Goal: Information Seeking & Learning: Learn about a topic

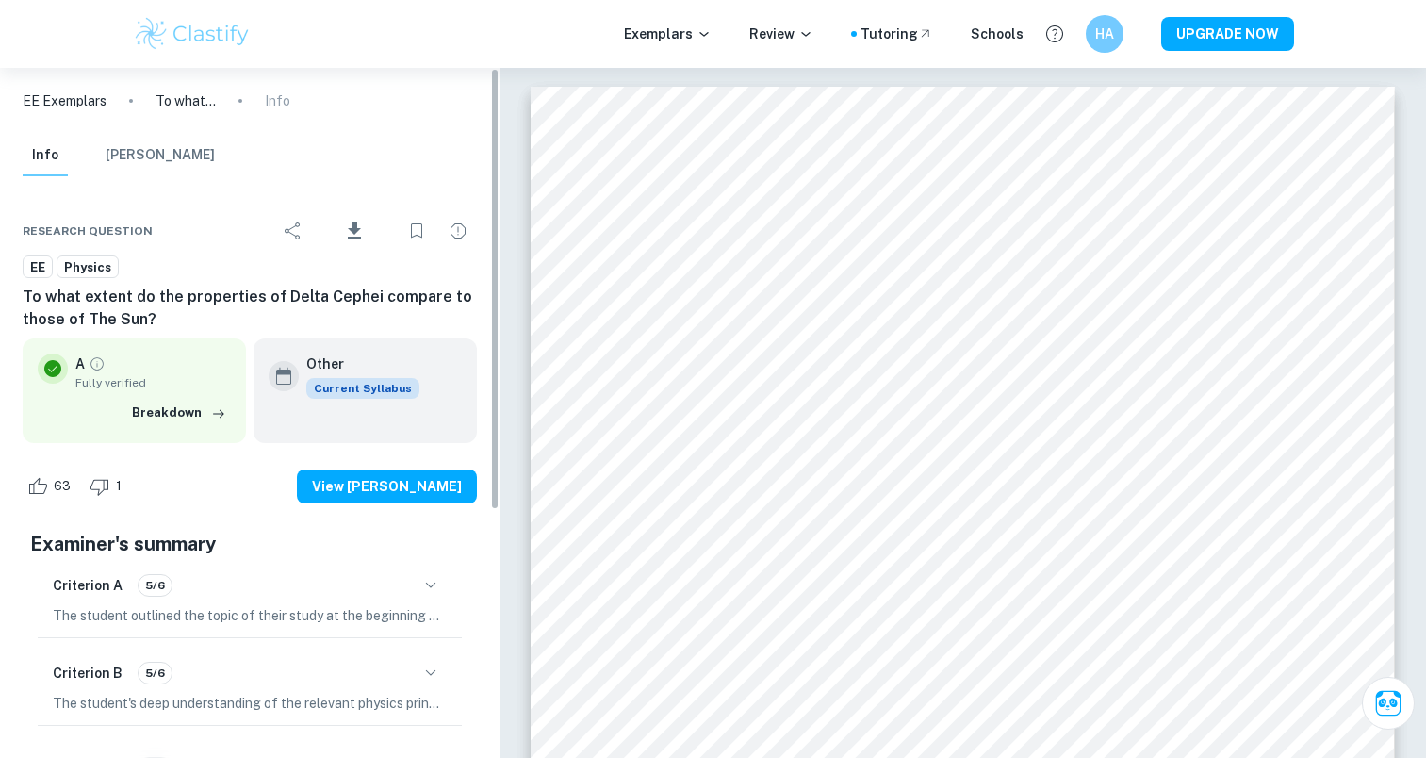
click at [165, 45] on img at bounding box center [193, 34] width 120 height 38
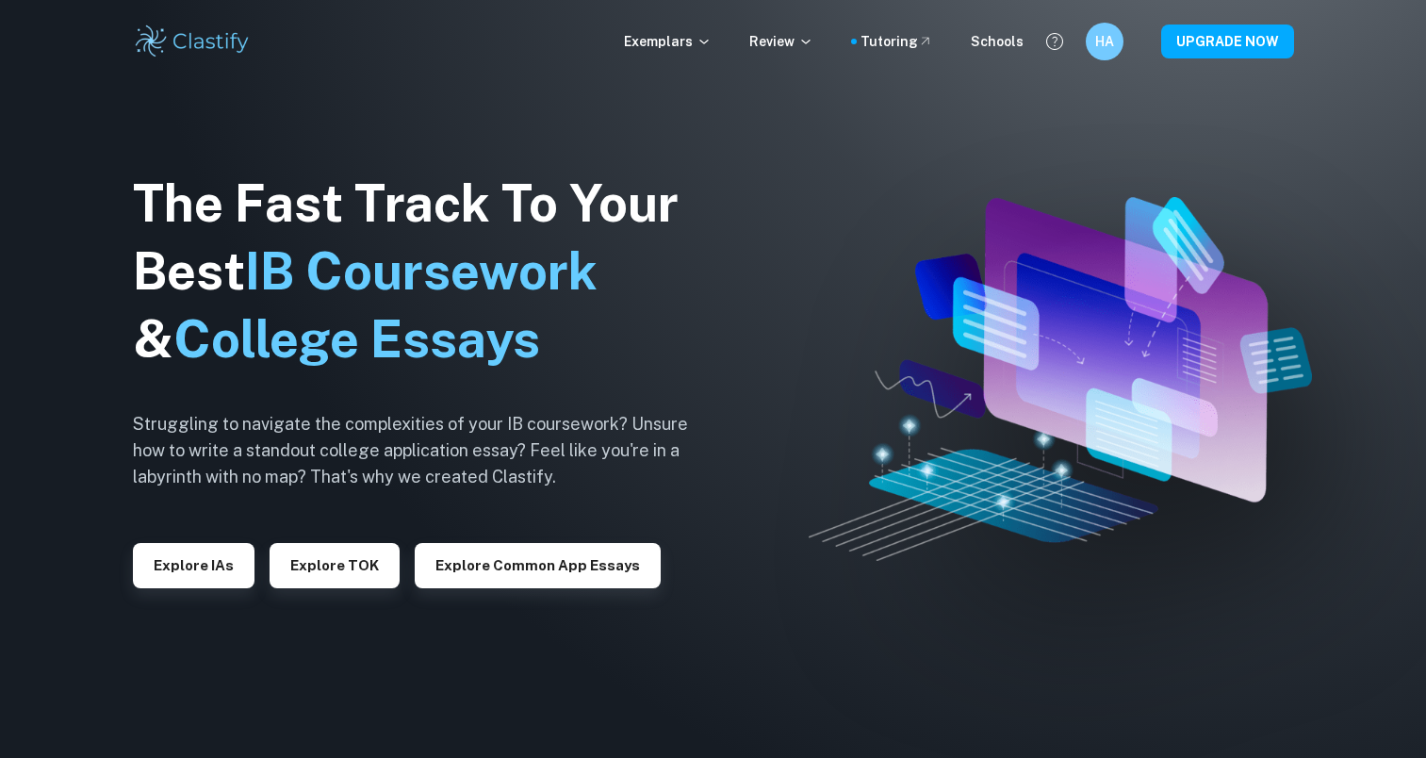
click at [189, 598] on div "The Fast Track To Your Best IB Coursework & College Essays Struggling to naviga…" at bounding box center [425, 379] width 584 height 645
click at [185, 561] on button "Explore IAs" at bounding box center [194, 565] width 122 height 45
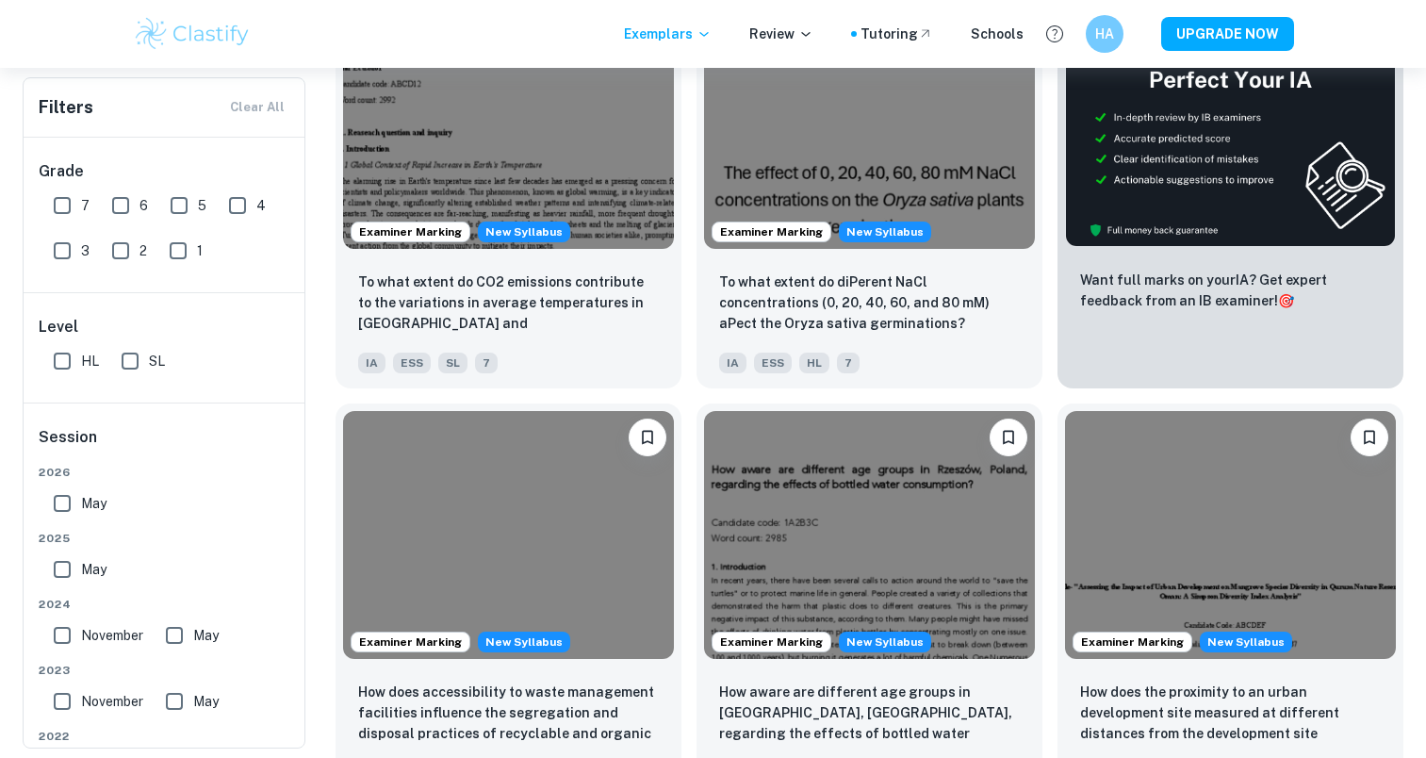
scroll to position [566, 0]
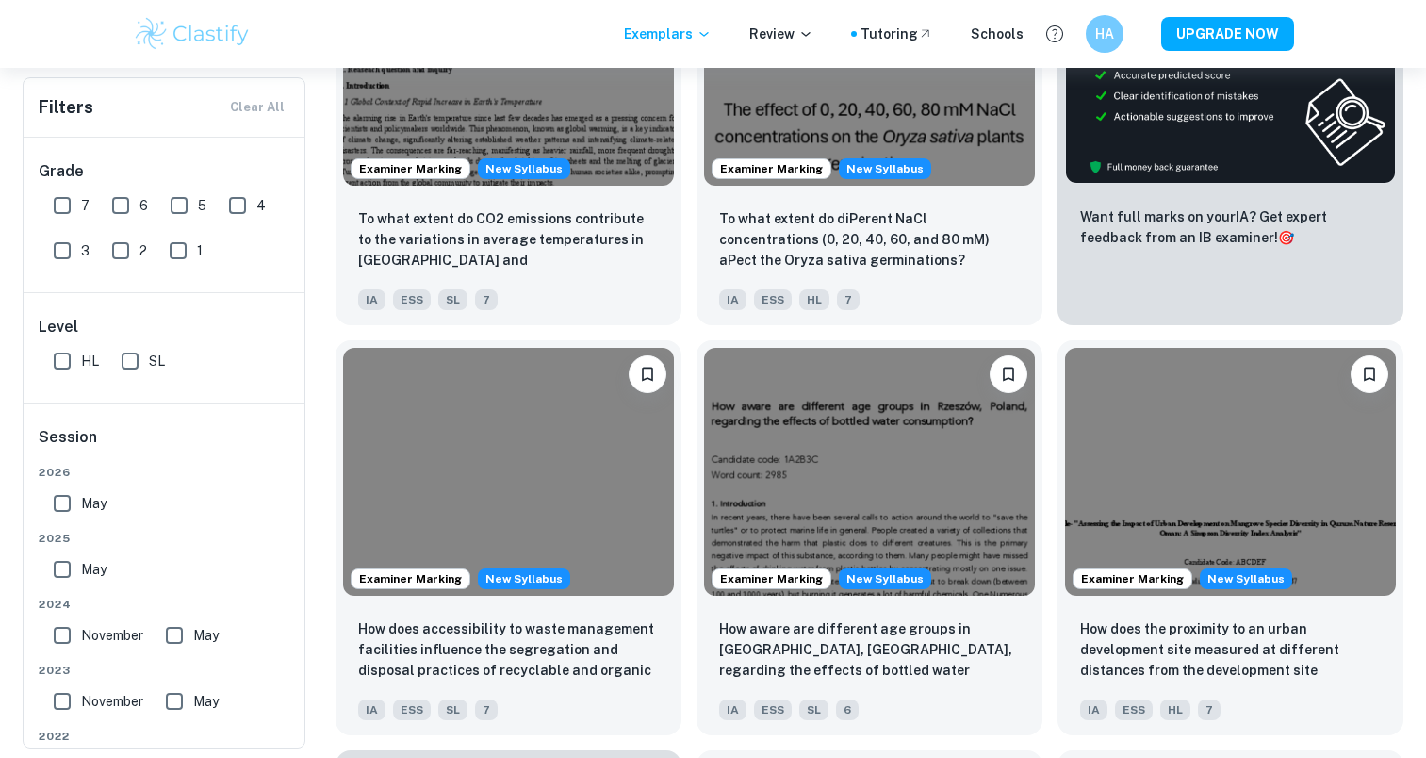
click at [61, 207] on input "7" at bounding box center [62, 206] width 38 height 38
checkbox input "true"
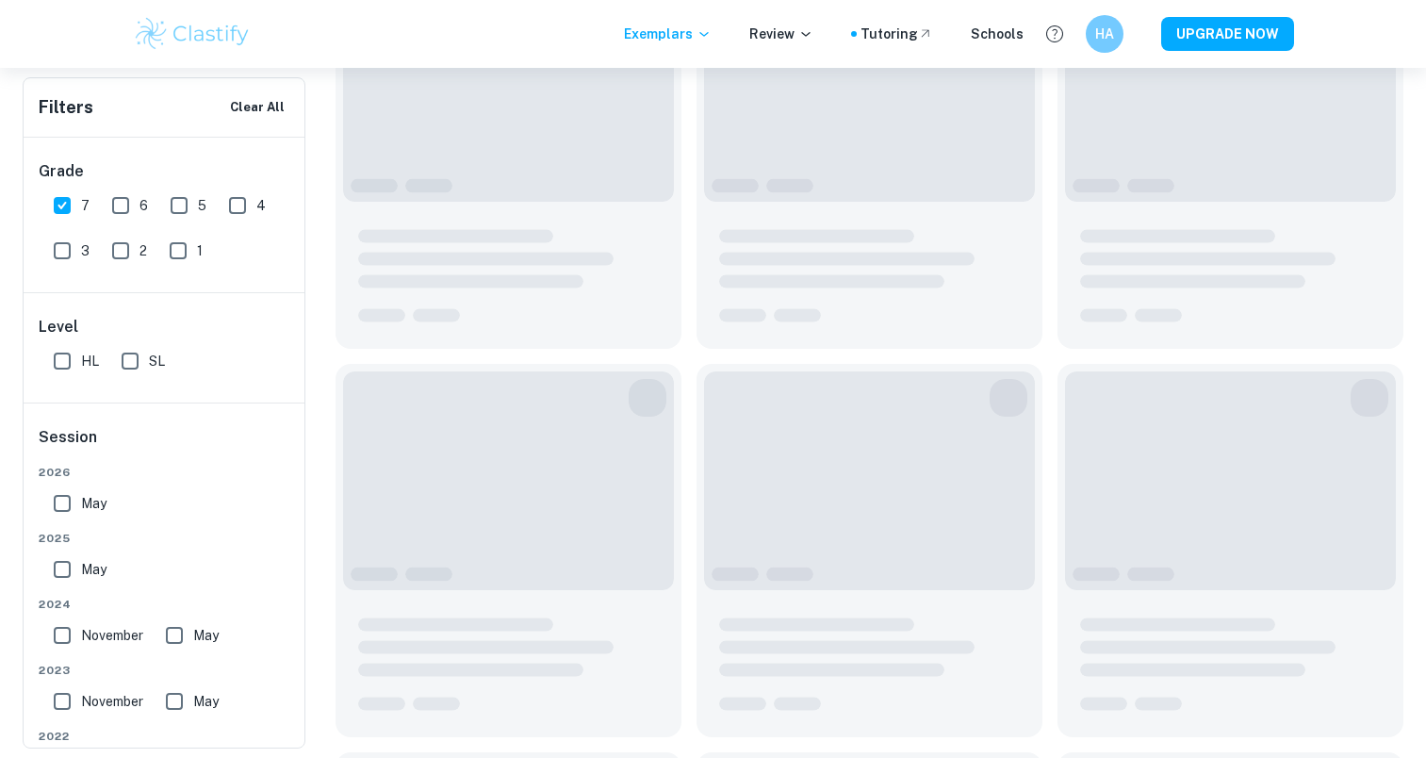
click at [130, 199] on input "6" at bounding box center [121, 206] width 38 height 38
checkbox input "true"
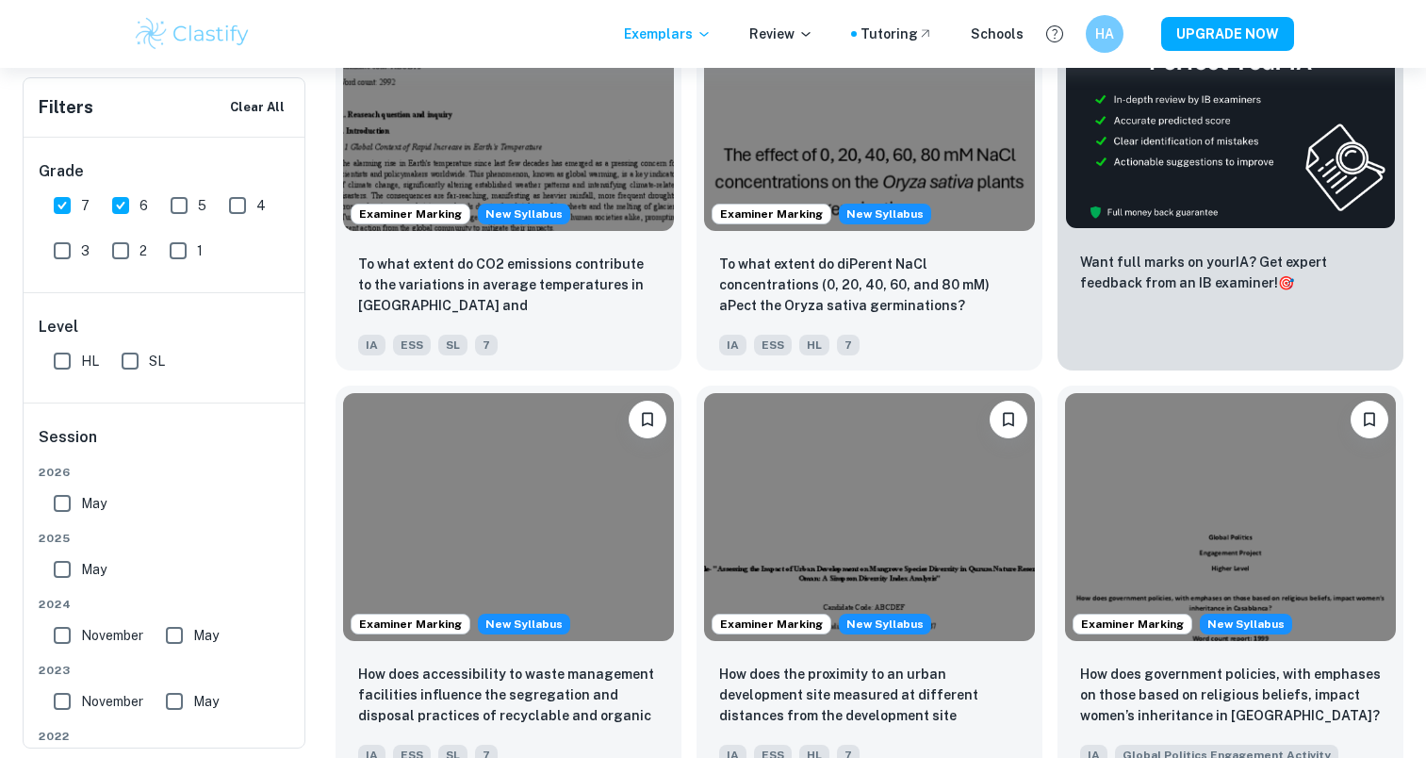
click at [176, 206] on input "5" at bounding box center [179, 206] width 38 height 38
checkbox input "true"
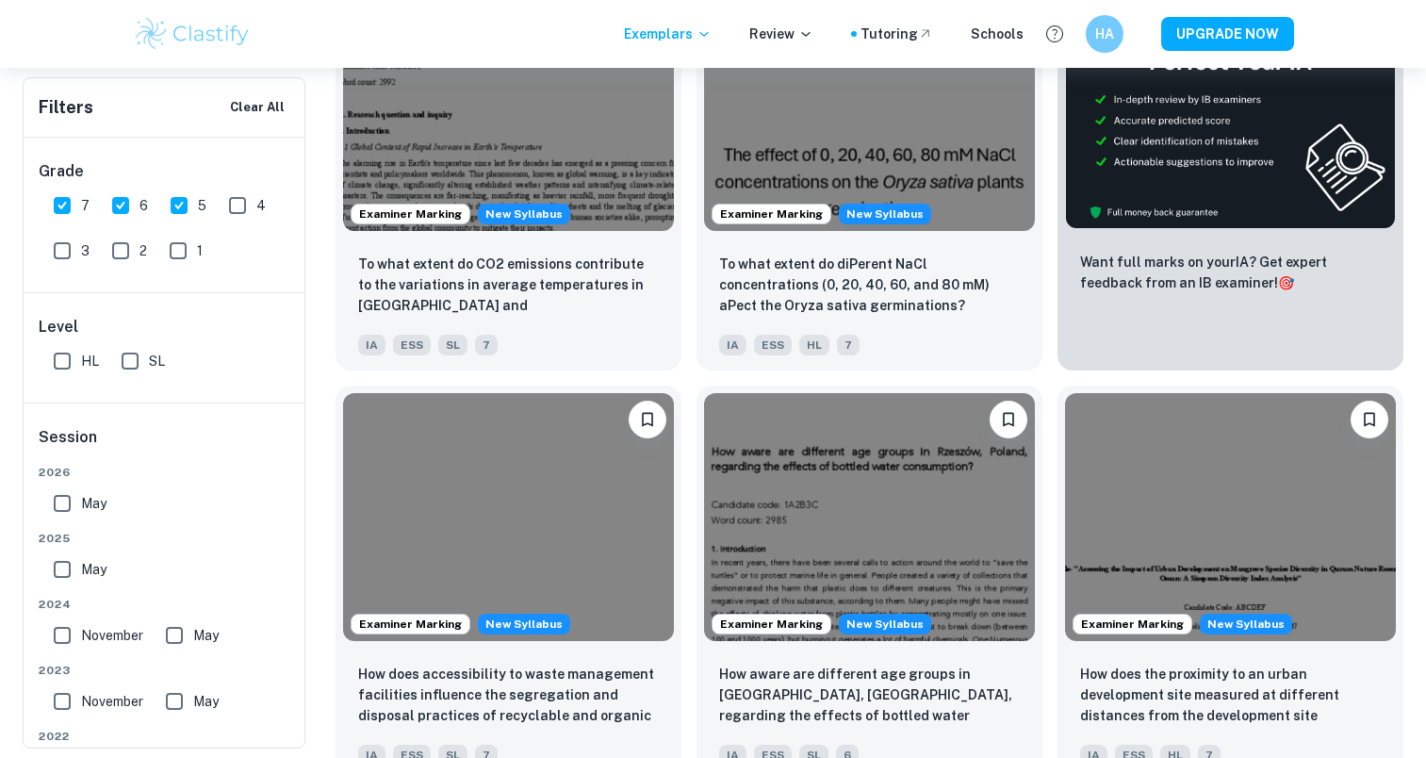
click at [60, 362] on input "HL" at bounding box center [62, 361] width 38 height 38
checkbox input "true"
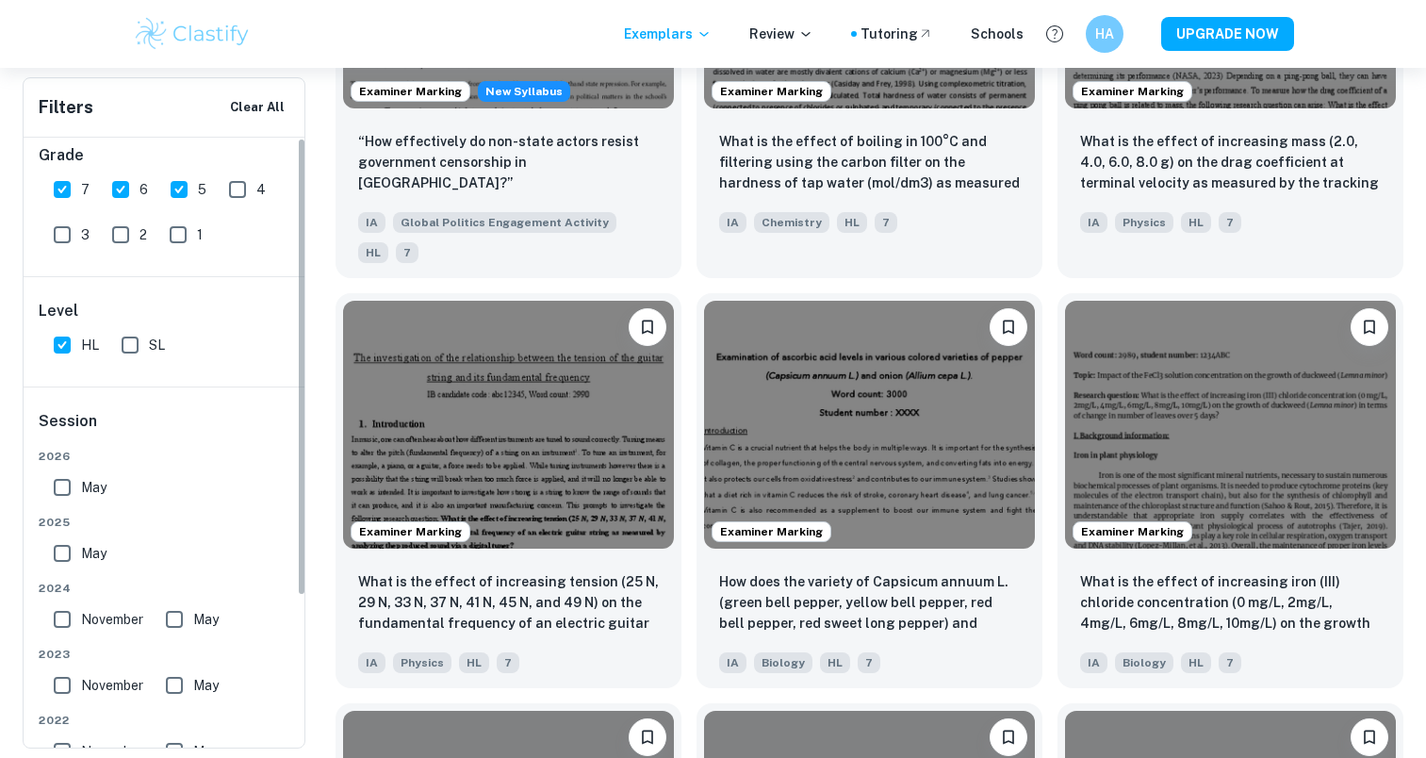
scroll to position [0, 0]
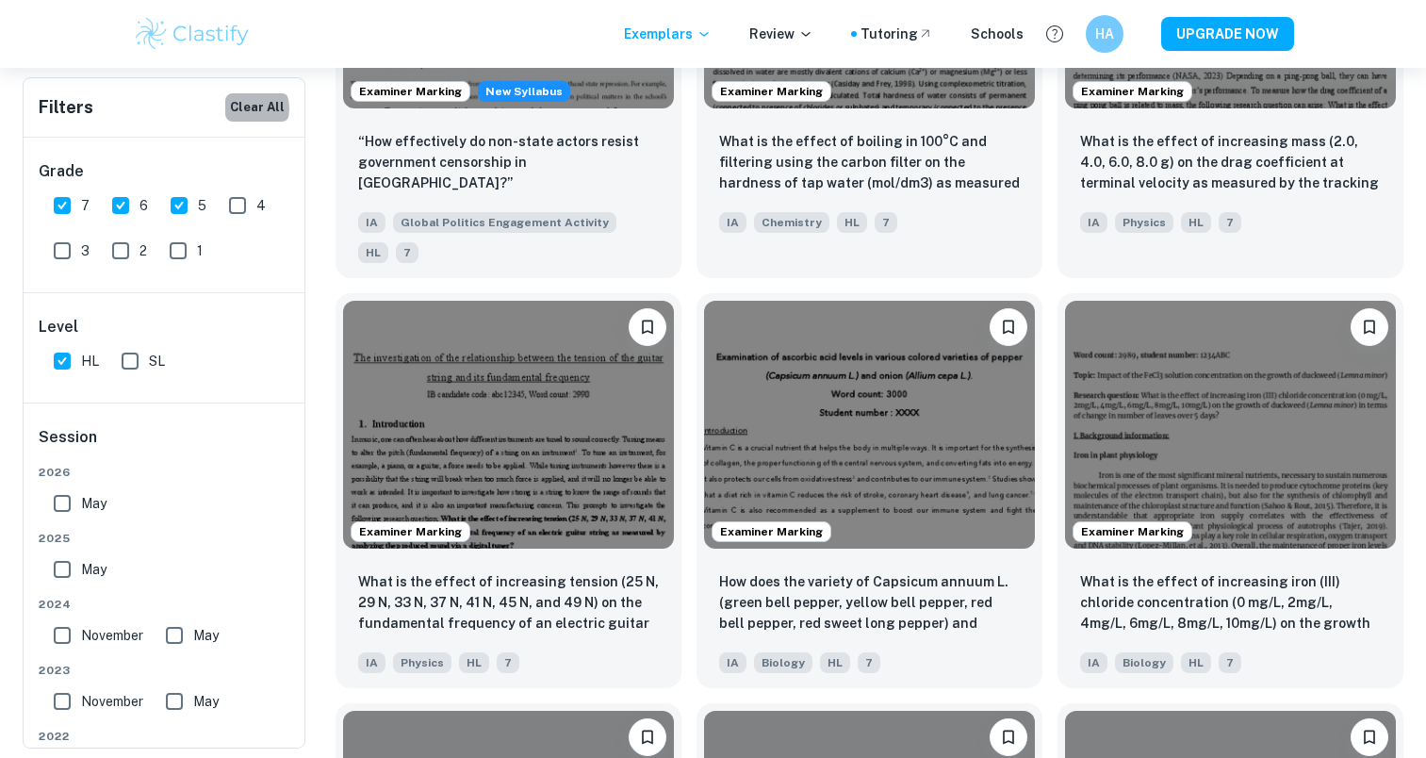
click at [255, 109] on button "Clear All" at bounding box center [257, 107] width 64 height 28
checkbox input "false"
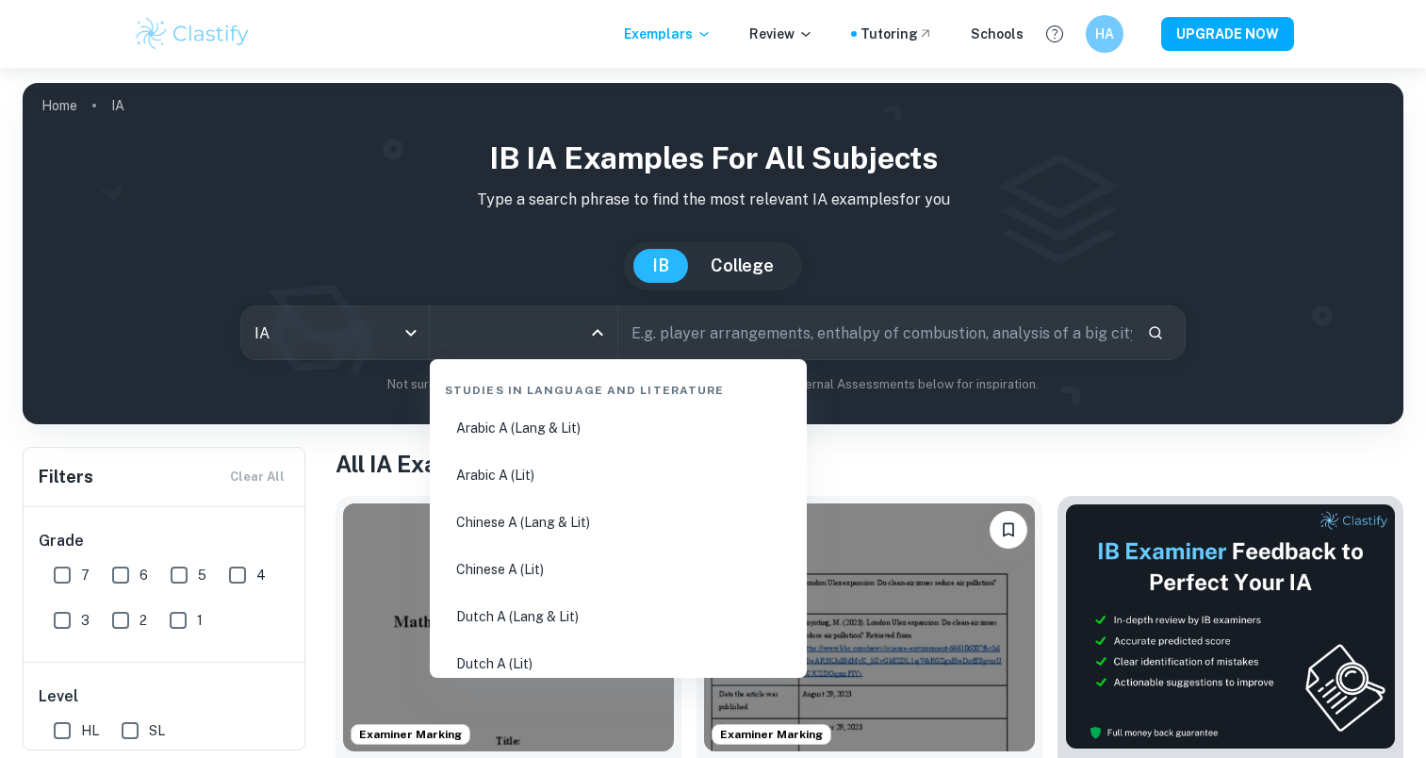
click at [461, 339] on input "All Subjects" at bounding box center [509, 333] width 142 height 36
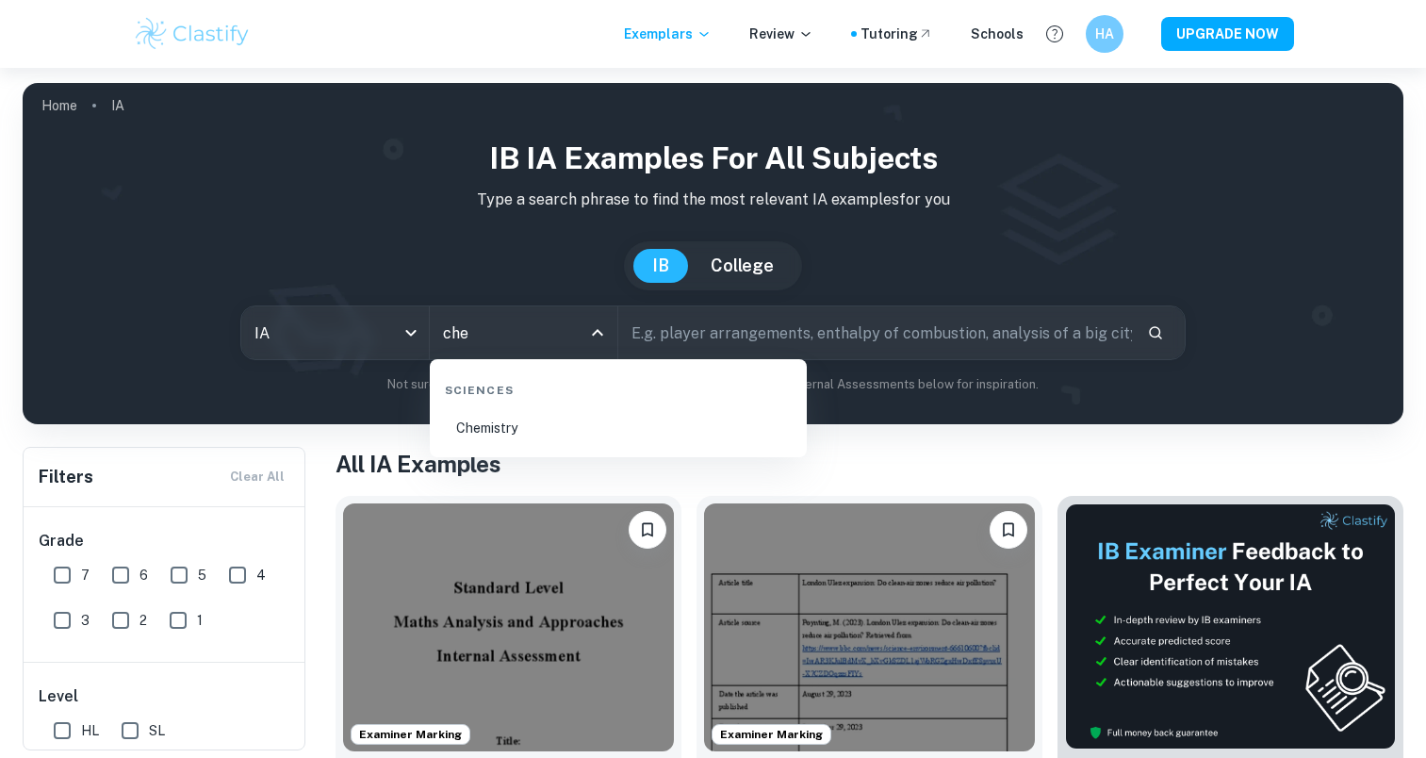
click at [483, 430] on li "Chemistry" at bounding box center [618, 427] width 362 height 43
type input "Chemistry"
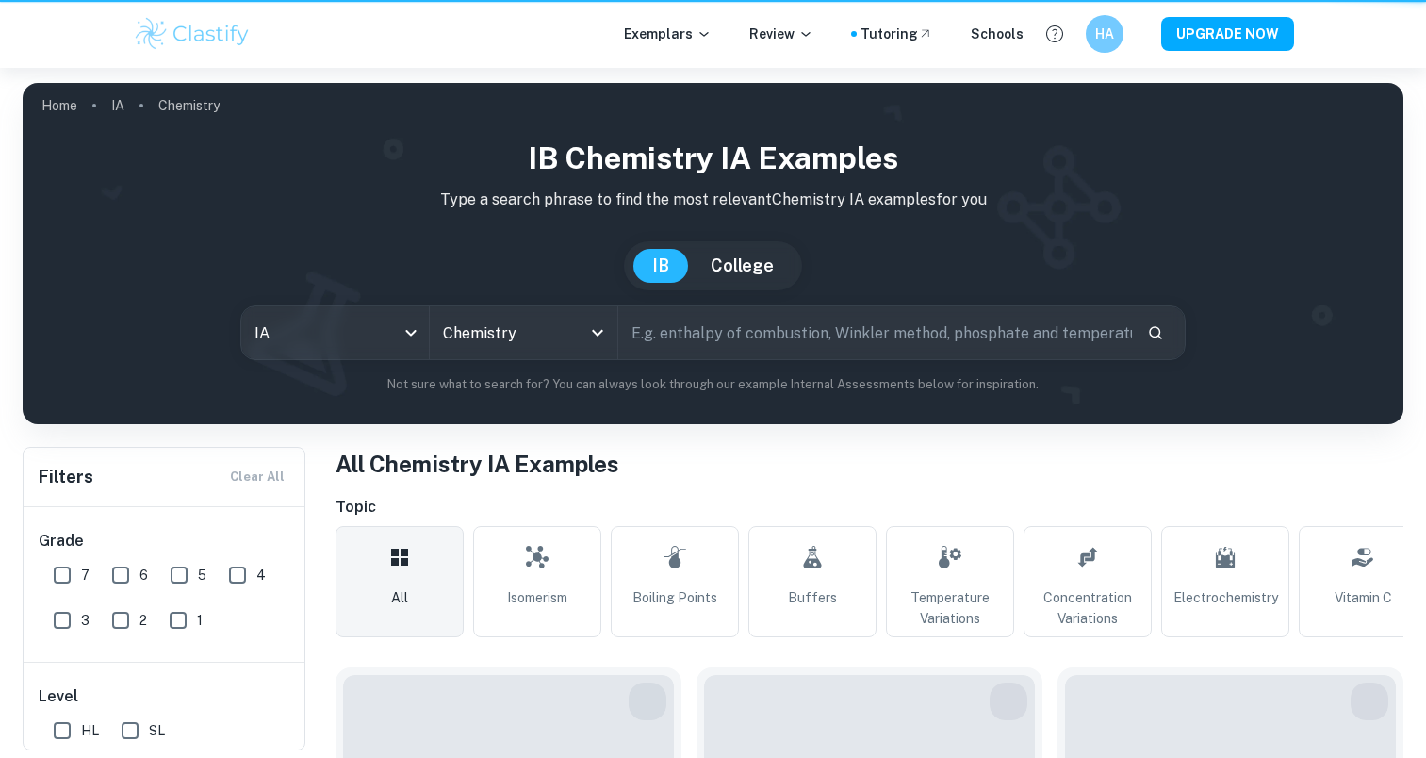
click at [377, 323] on body "We value your privacy We use cookies to enhance your browsing experience, serve…" at bounding box center [713, 447] width 1426 height 758
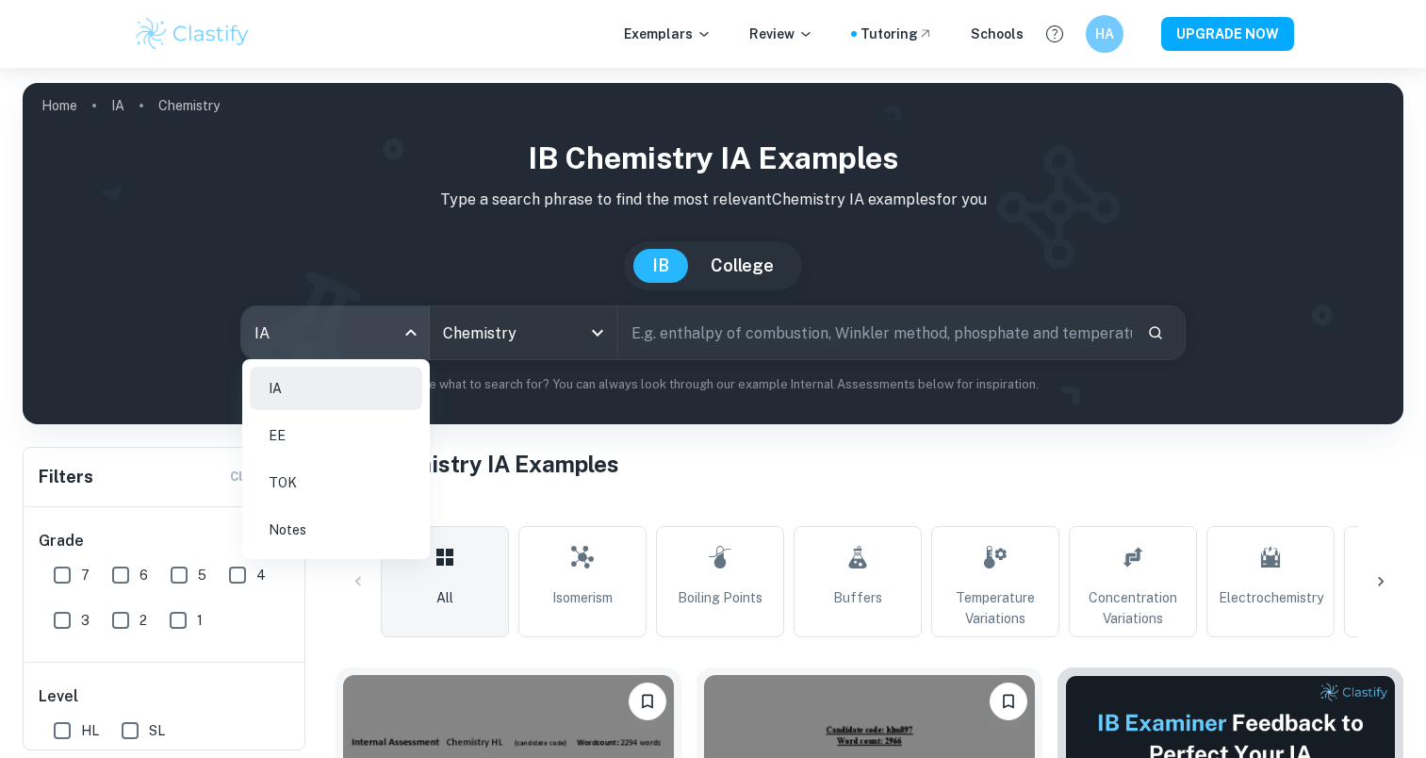
click at [379, 326] on div at bounding box center [713, 379] width 1426 height 758
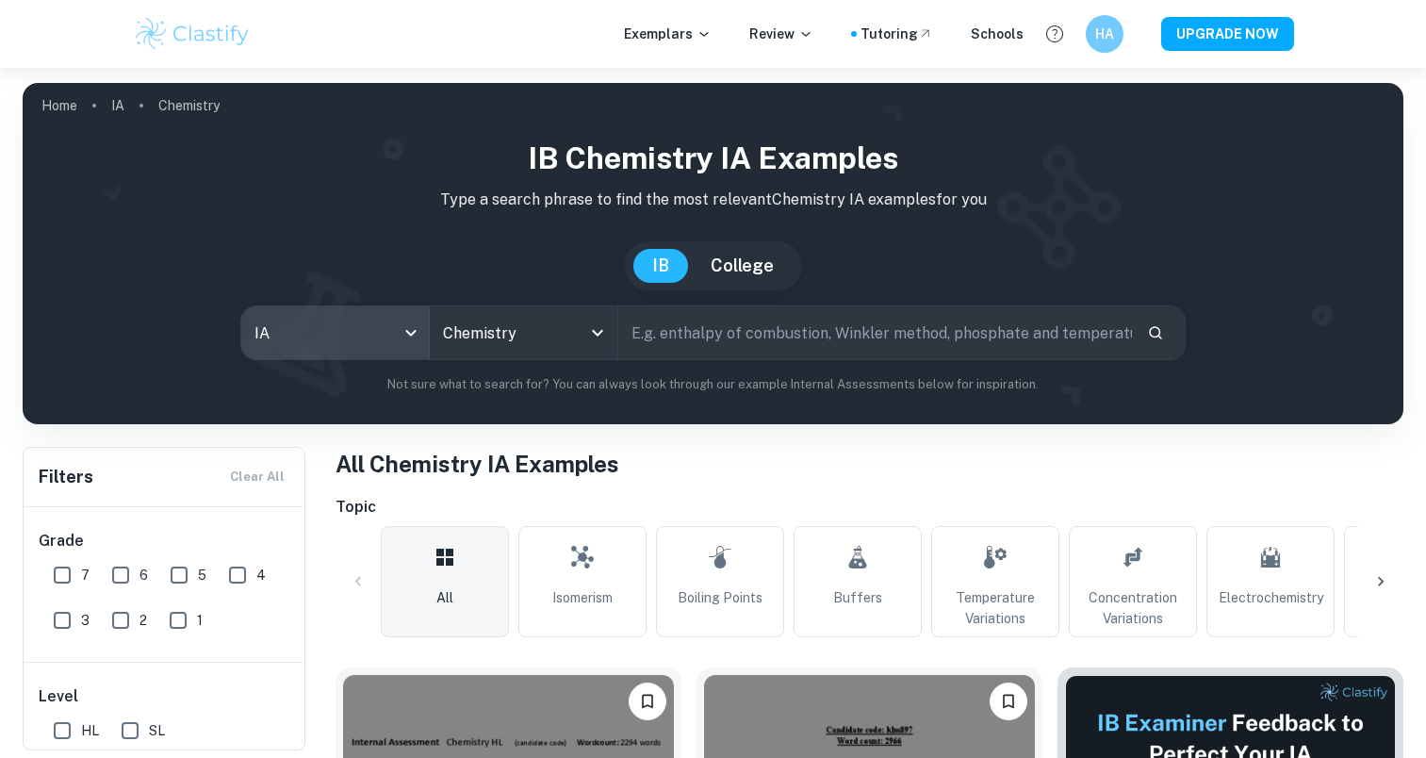
click at [379, 326] on body "We value your privacy We use cookies to enhance your browsing experience, serve…" at bounding box center [713, 447] width 1426 height 758
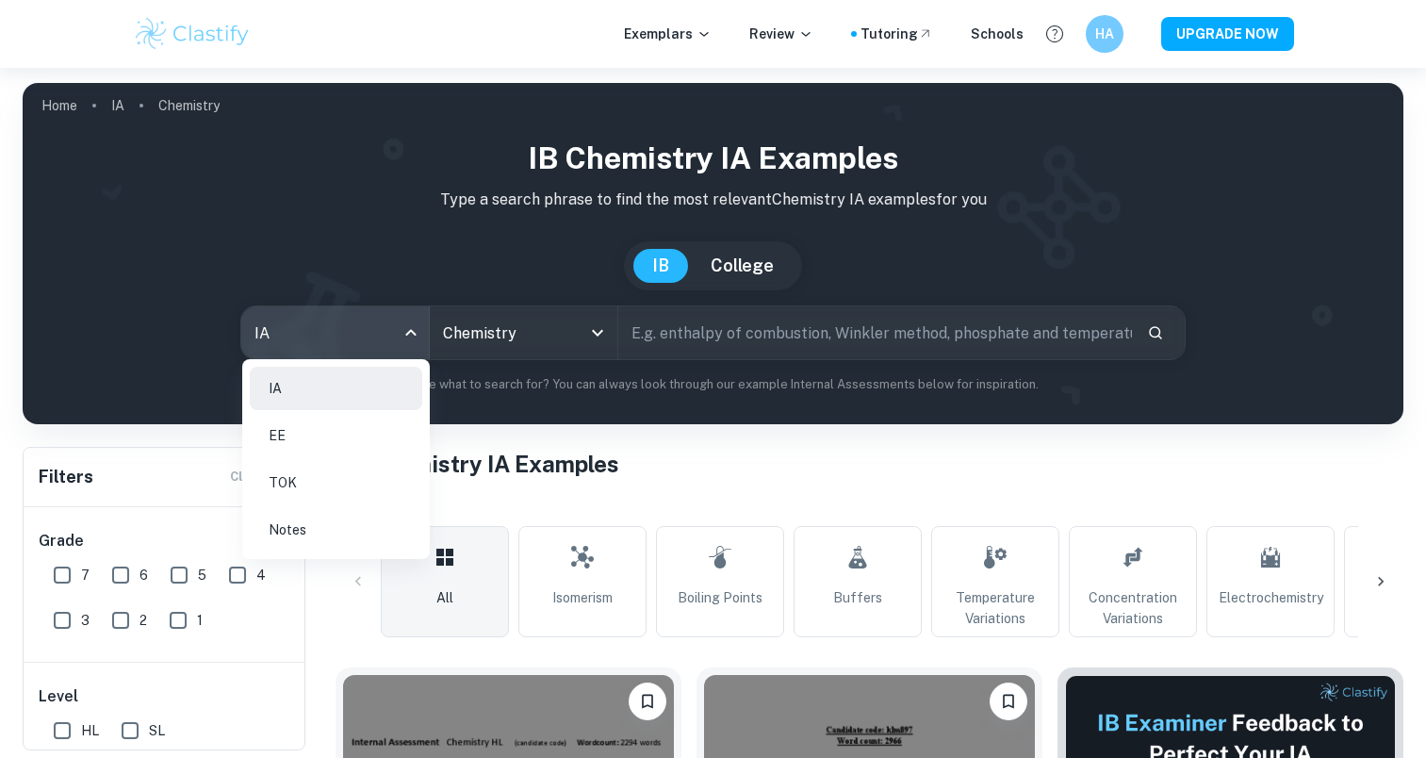
click at [379, 326] on div at bounding box center [713, 379] width 1426 height 758
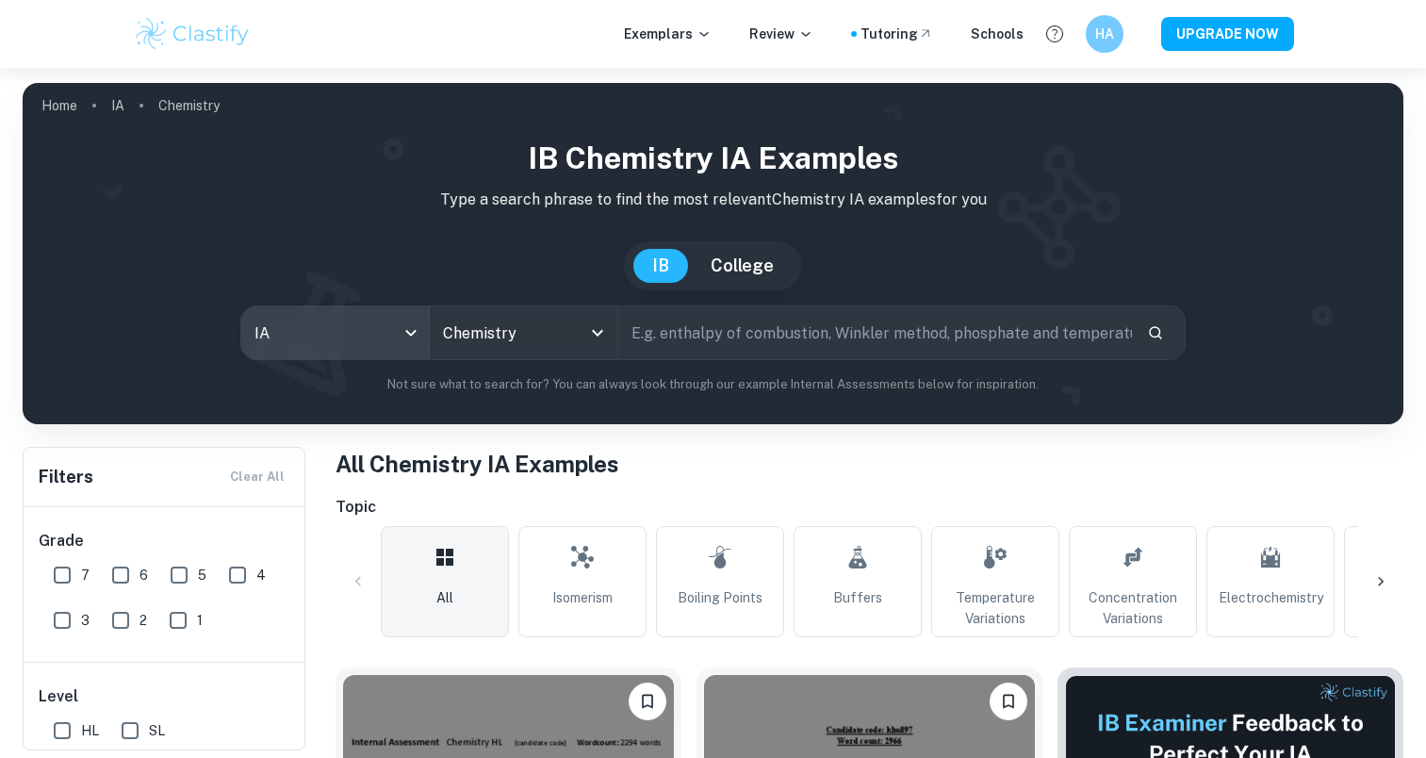
scroll to position [283, 0]
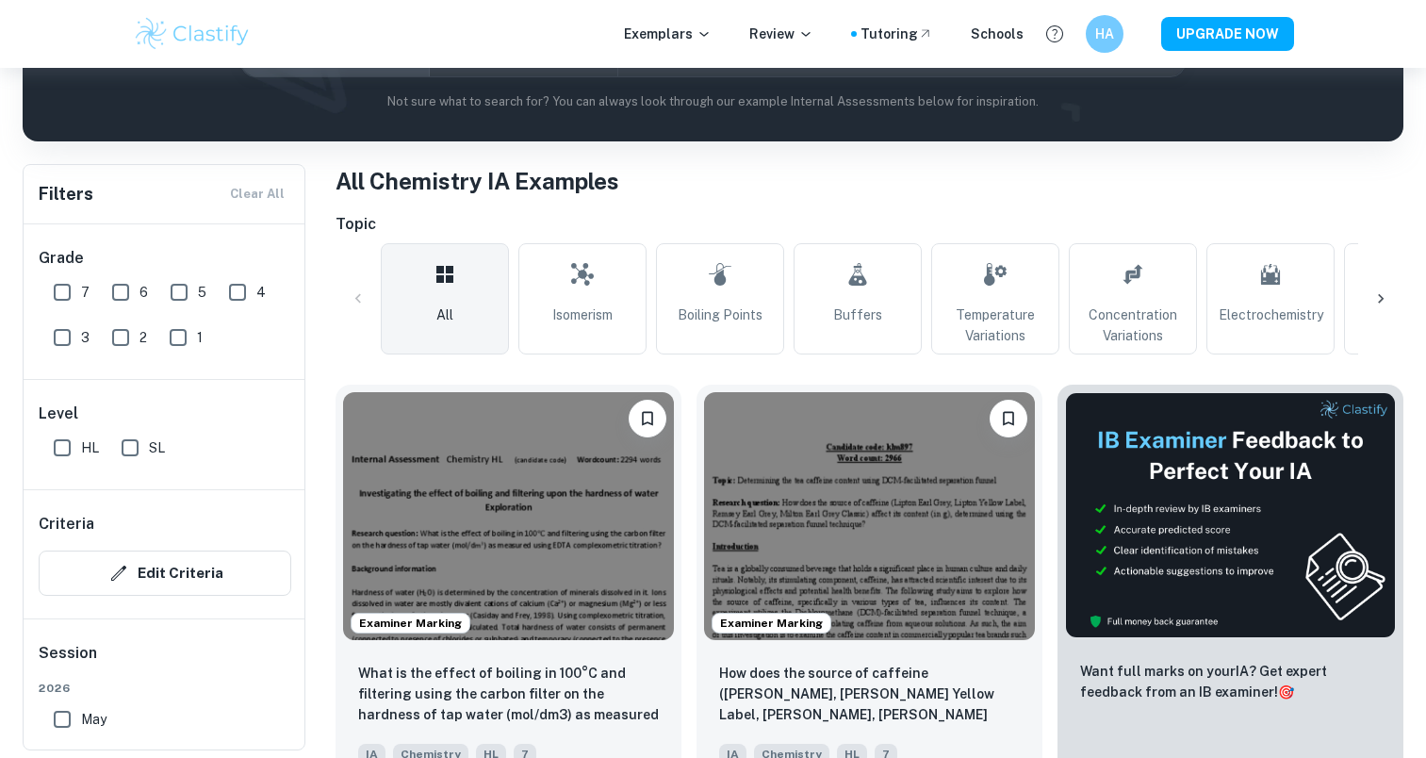
click at [67, 279] on input "7" at bounding box center [62, 292] width 38 height 38
checkbox input "true"
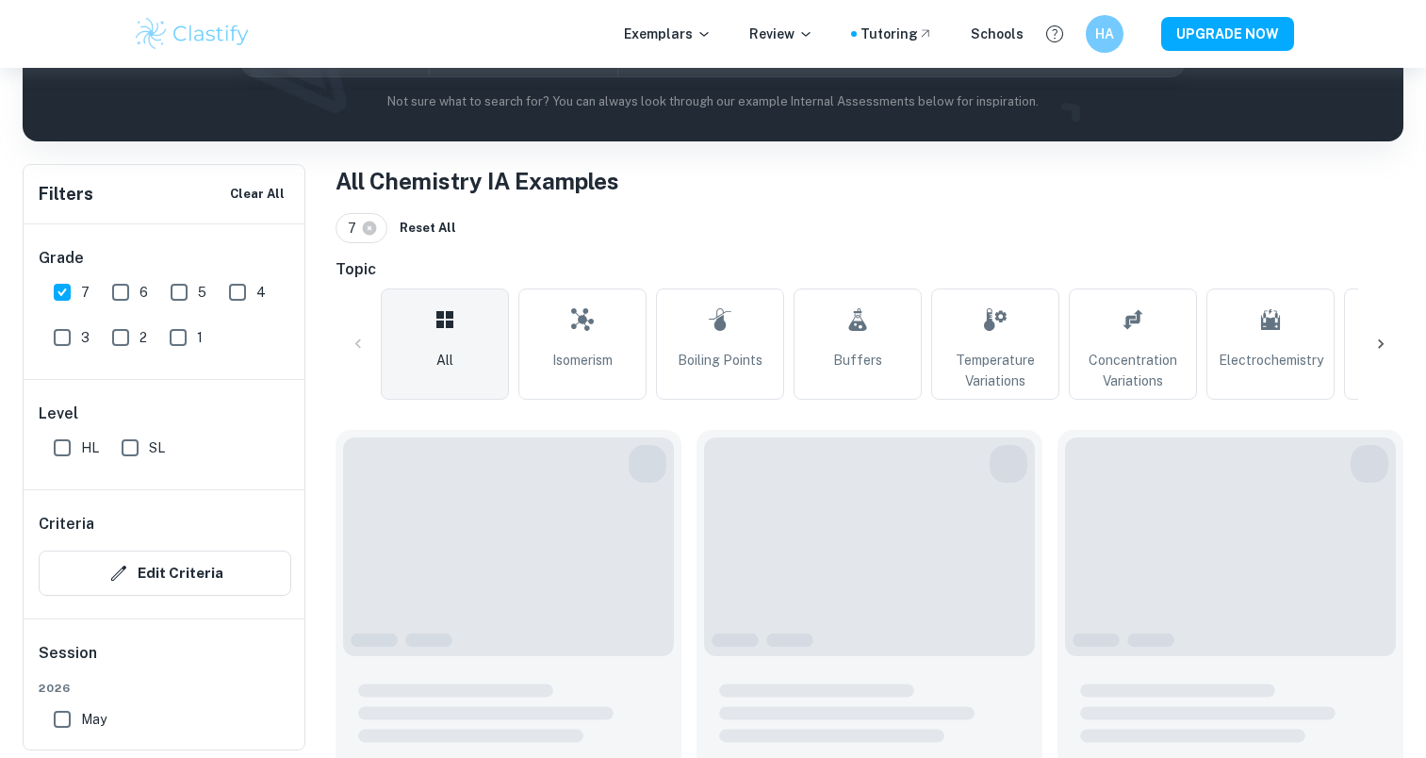
click at [66, 436] on input "HL" at bounding box center [62, 448] width 38 height 38
checkbox input "true"
click at [118, 293] on input "6" at bounding box center [121, 292] width 38 height 38
checkbox input "true"
click at [206, 270] on div "5" at bounding box center [192, 288] width 58 height 45
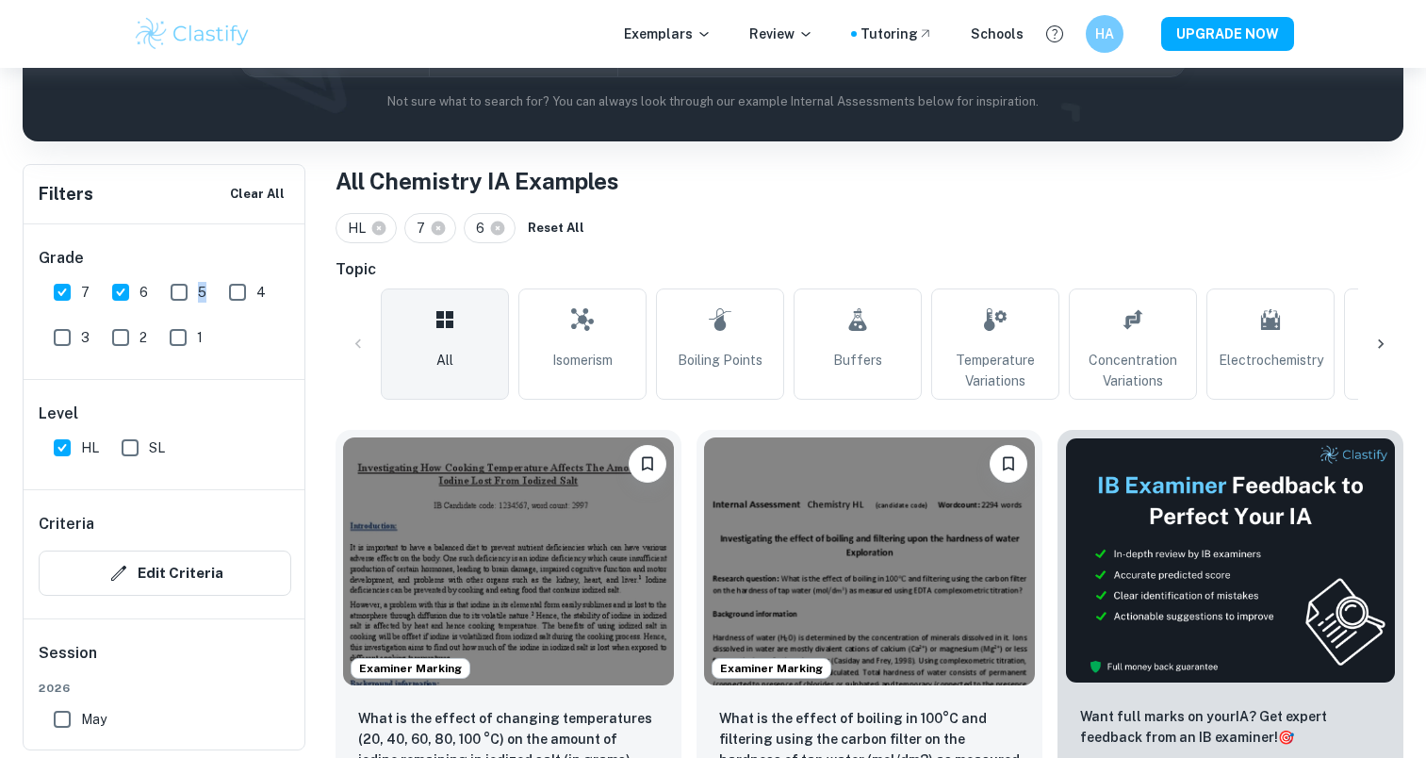
drag, startPoint x: 206, startPoint y: 270, endPoint x: 178, endPoint y: 288, distance: 32.7
click at [178, 288] on input "5" at bounding box center [179, 292] width 38 height 38
checkbox input "true"
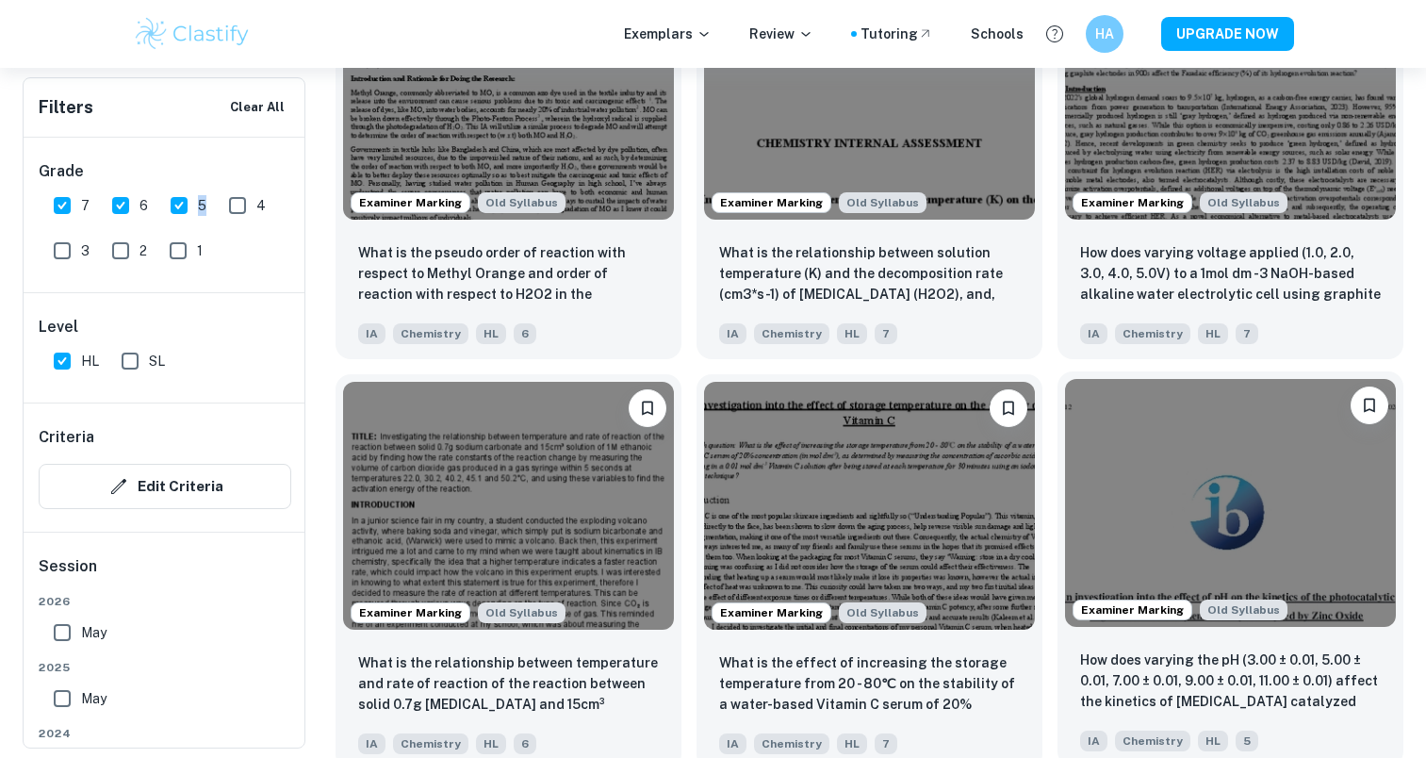
scroll to position [2263, 0]
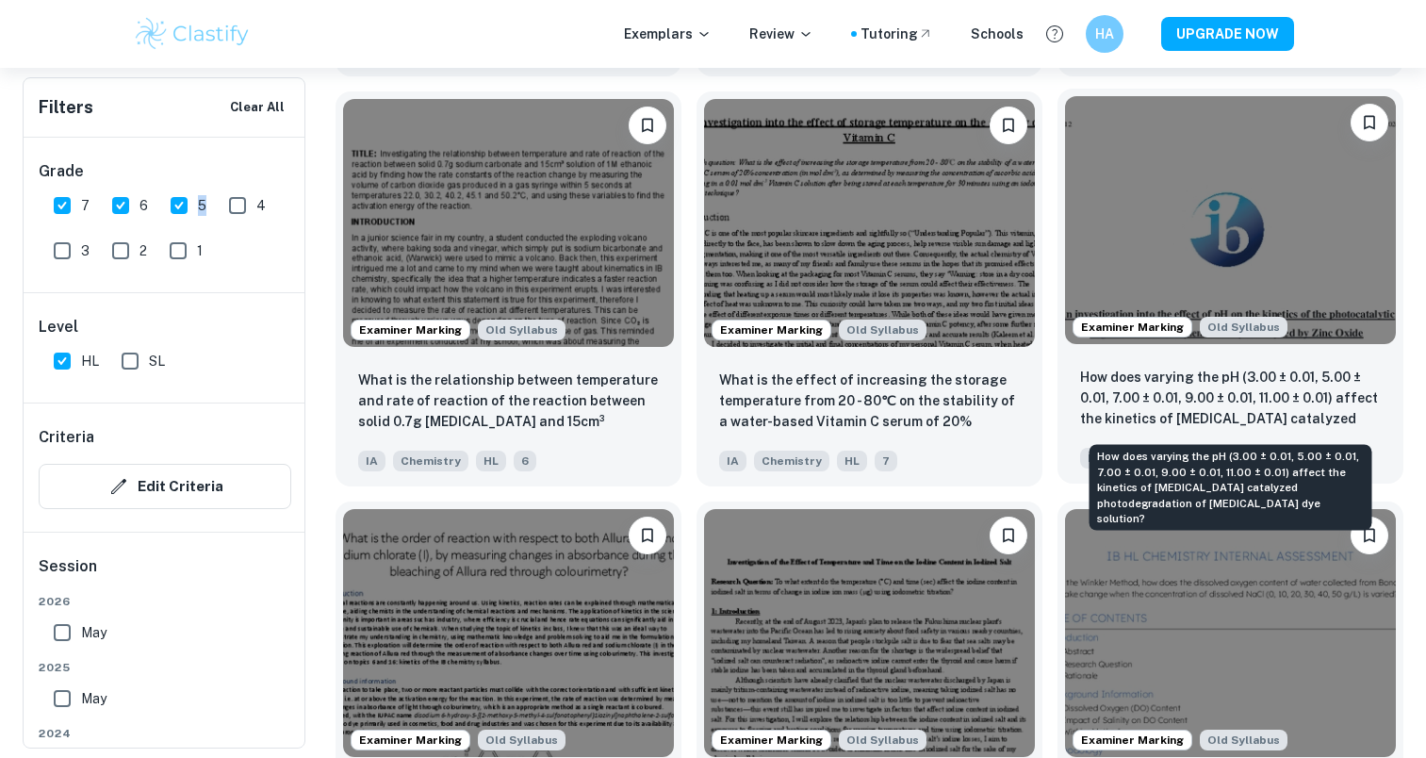
click at [1334, 398] on p "How does varying the pH (3.00 ± 0.01, 5.00 ± 0.01, 7.00 ± 0.01, 9.00 ± 0.01, 11…" at bounding box center [1230, 399] width 301 height 64
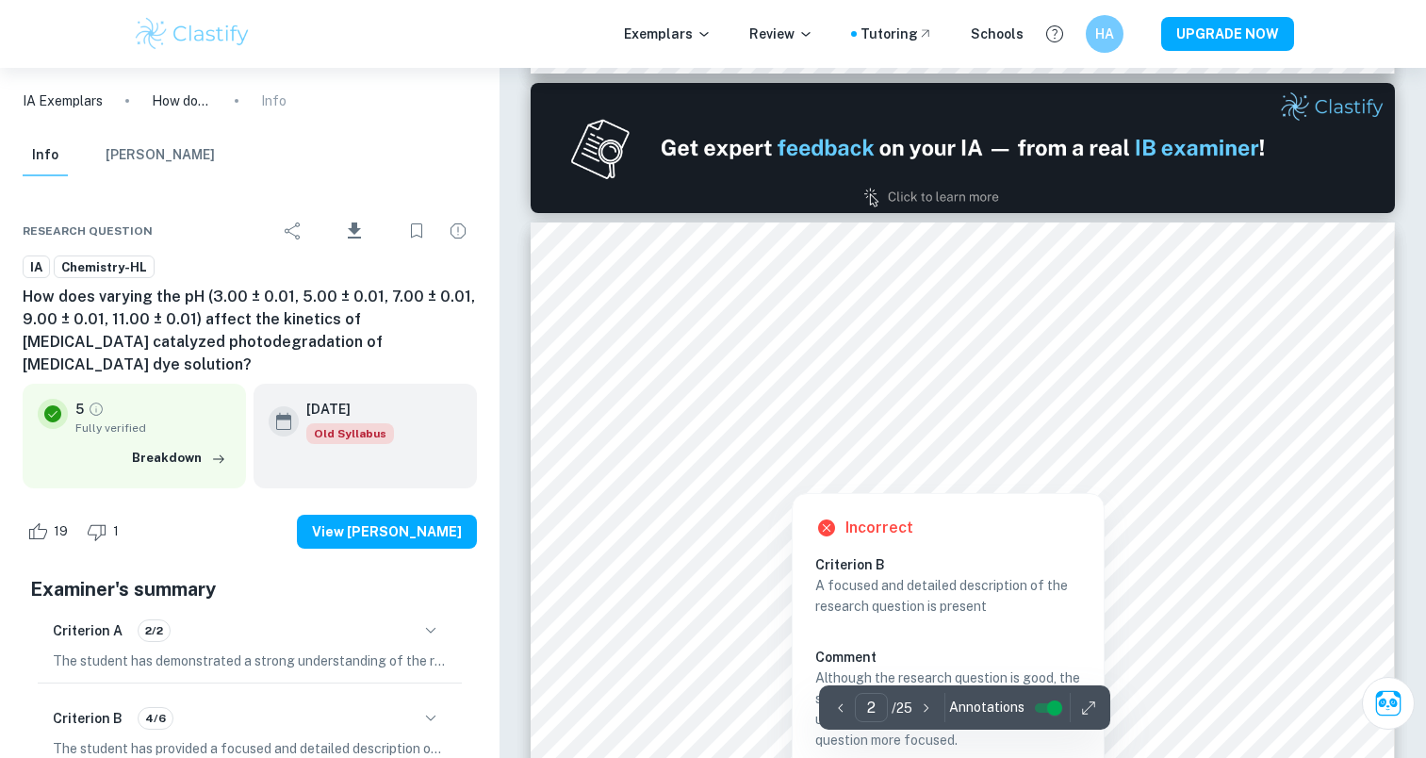
scroll to position [1414, 0]
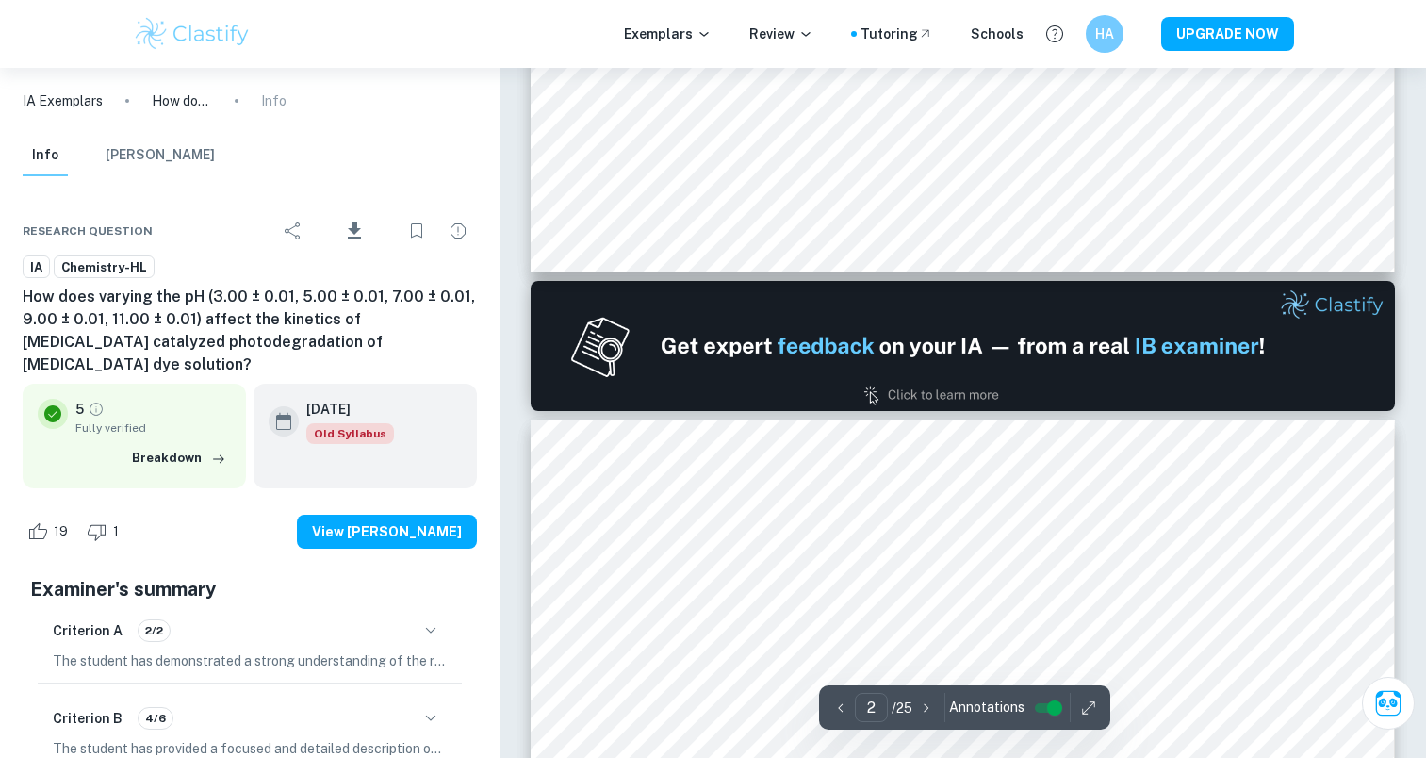
type input "1"
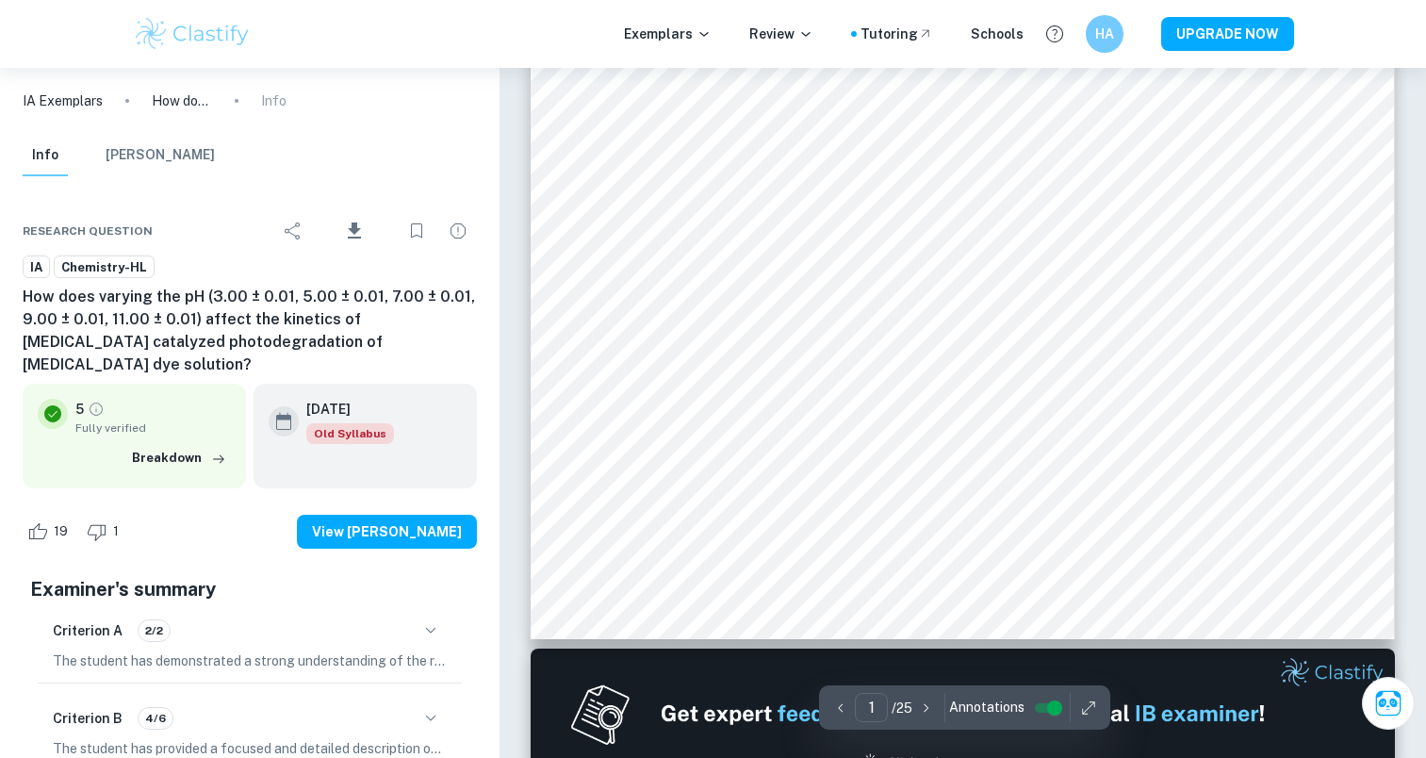
scroll to position [283, 0]
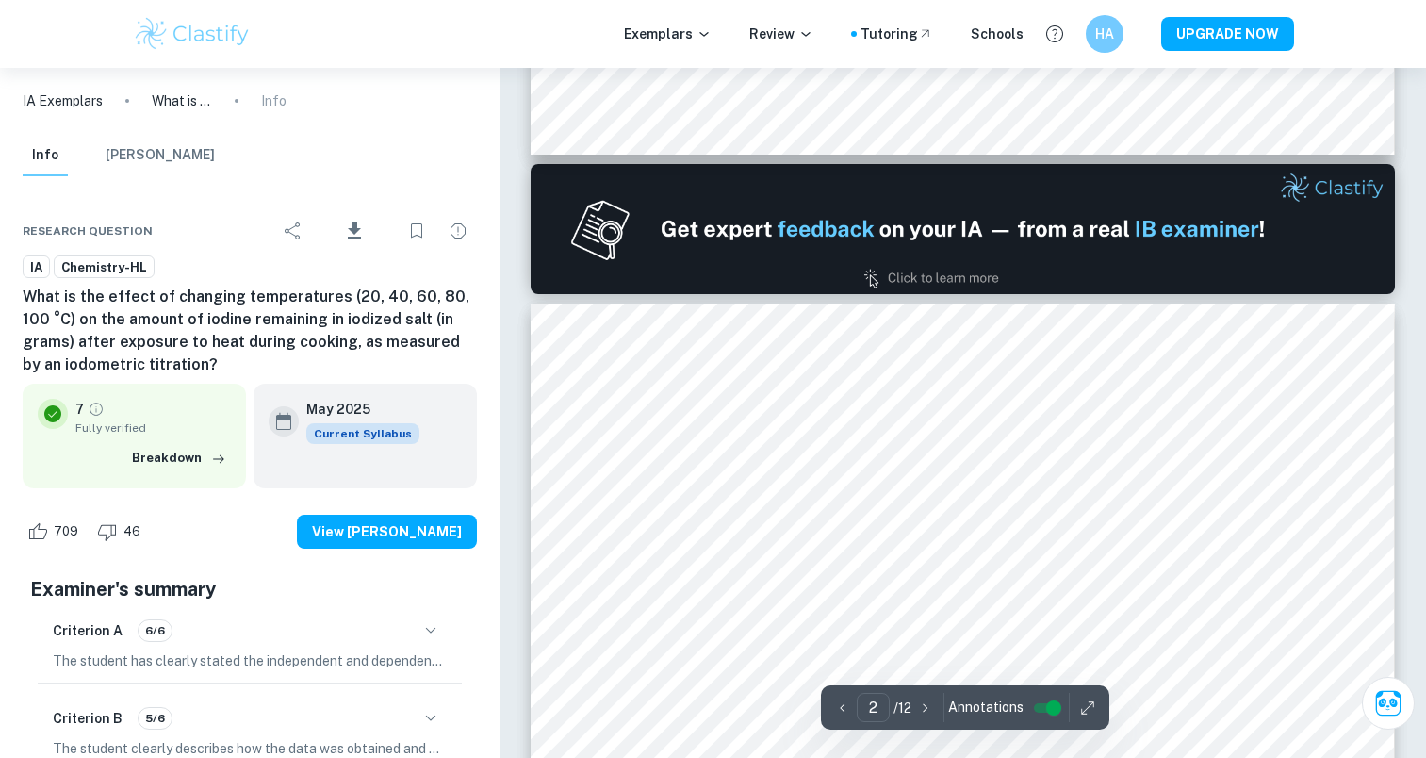
scroll to position [1048, 0]
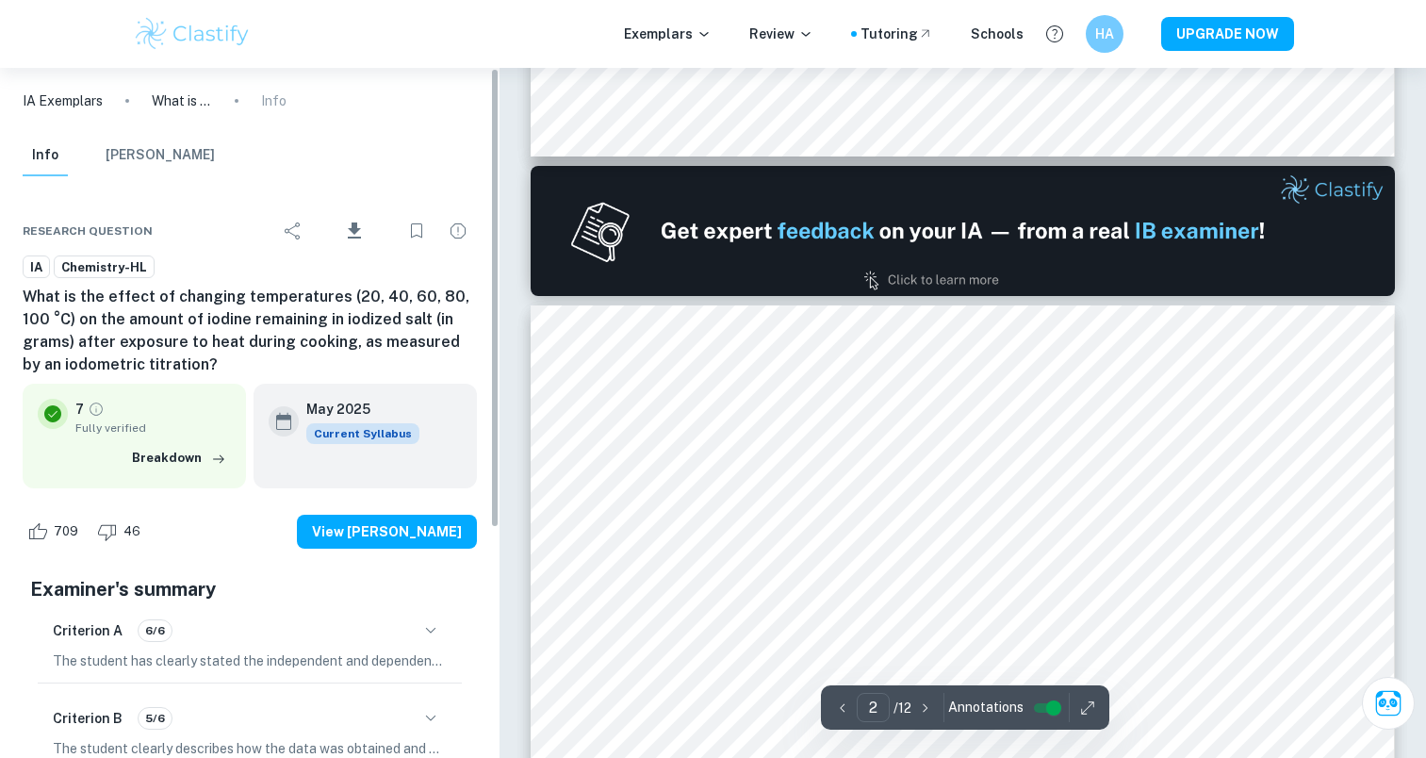
type input "1"
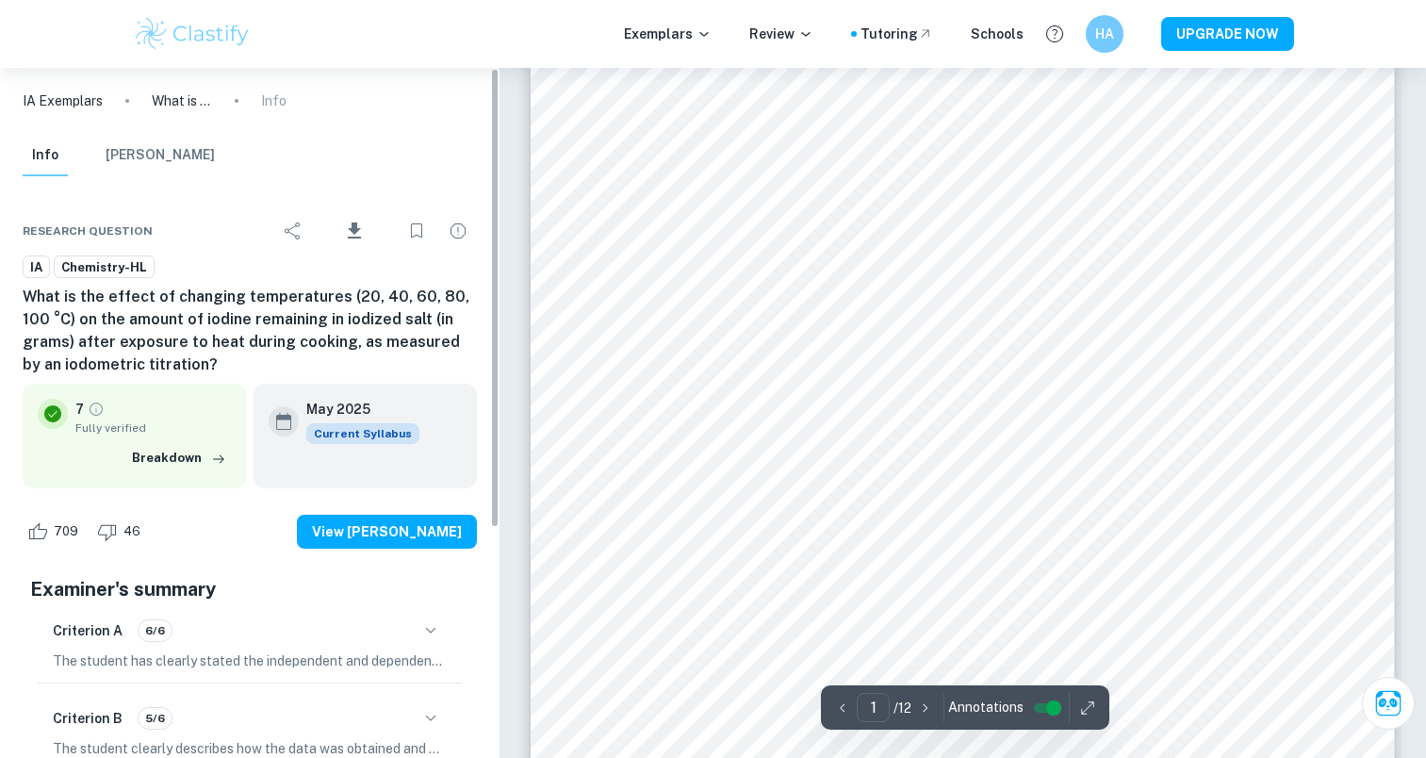
scroll to position [0, 0]
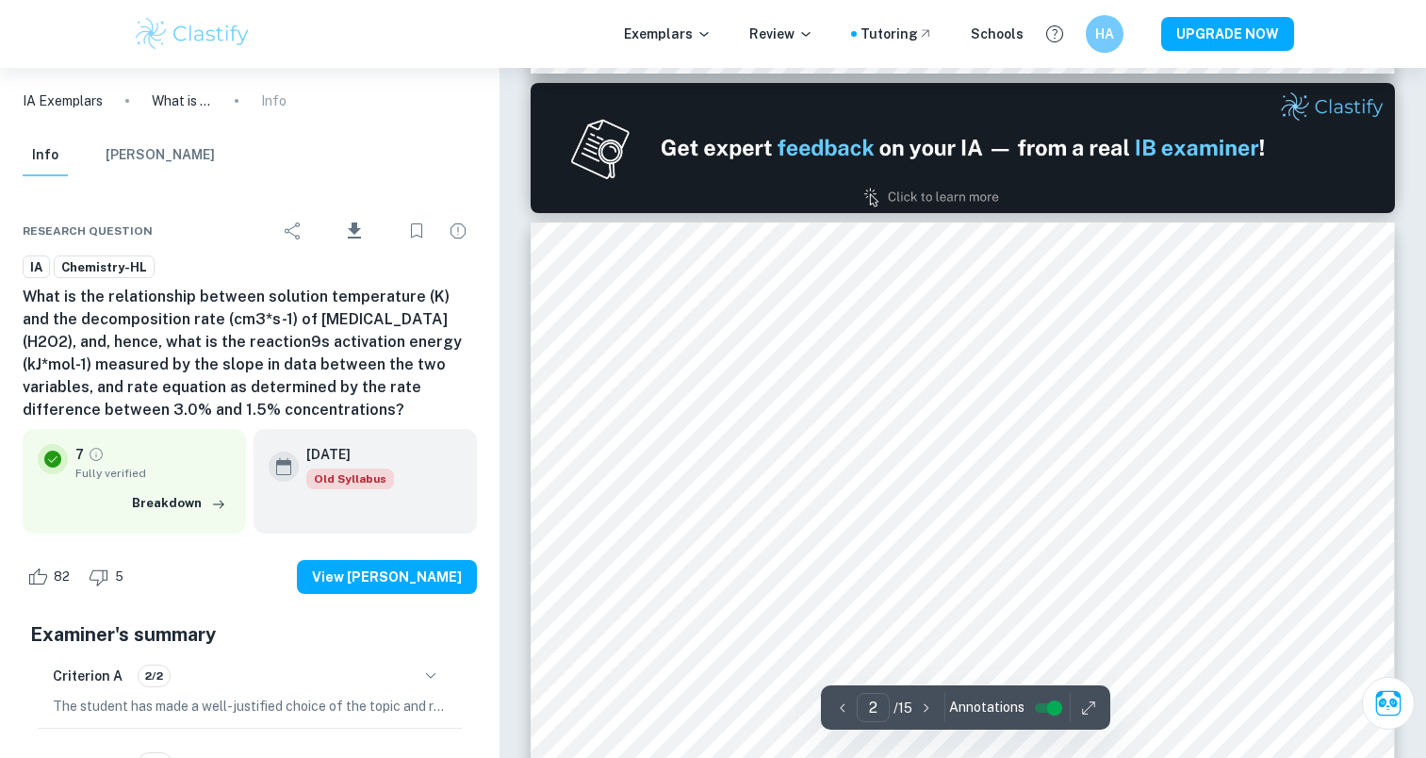
type input "1"
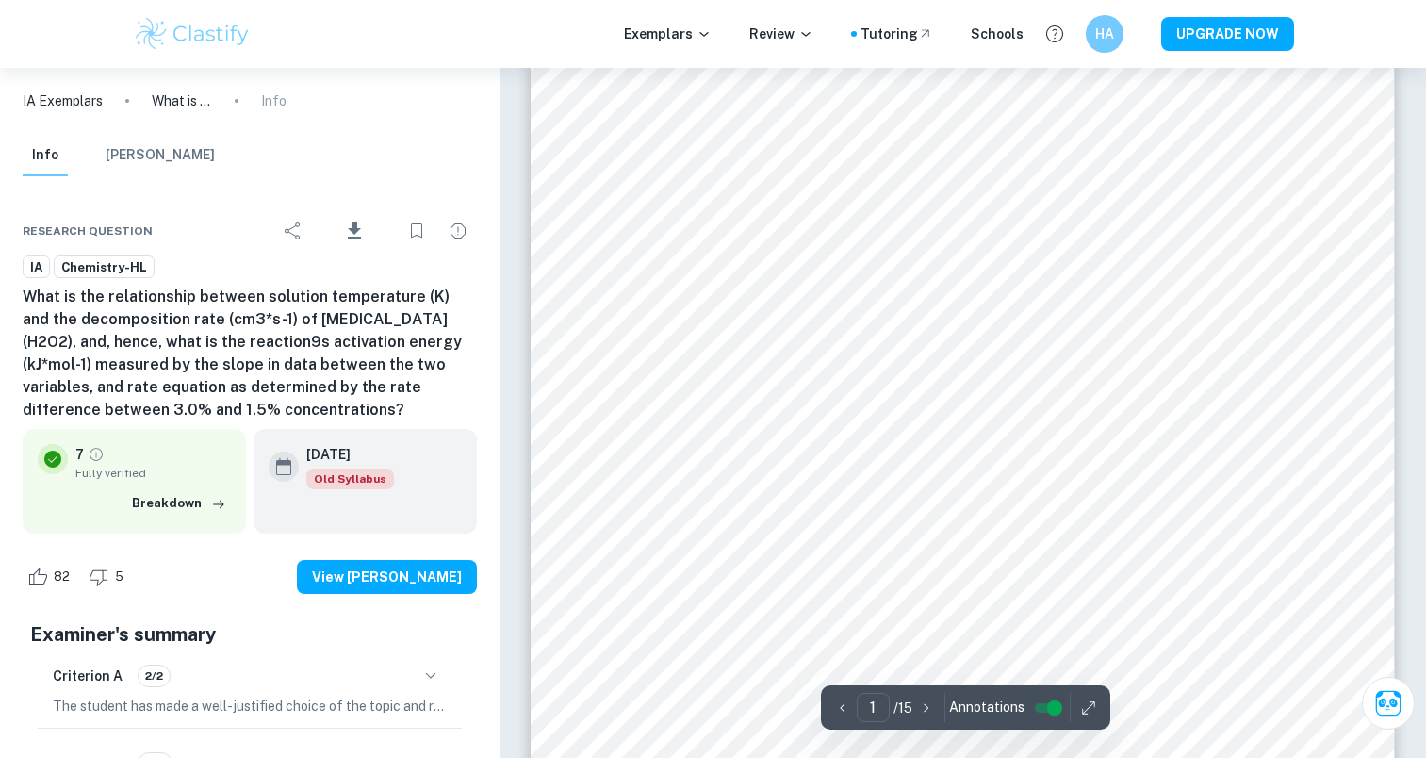
scroll to position [283, 0]
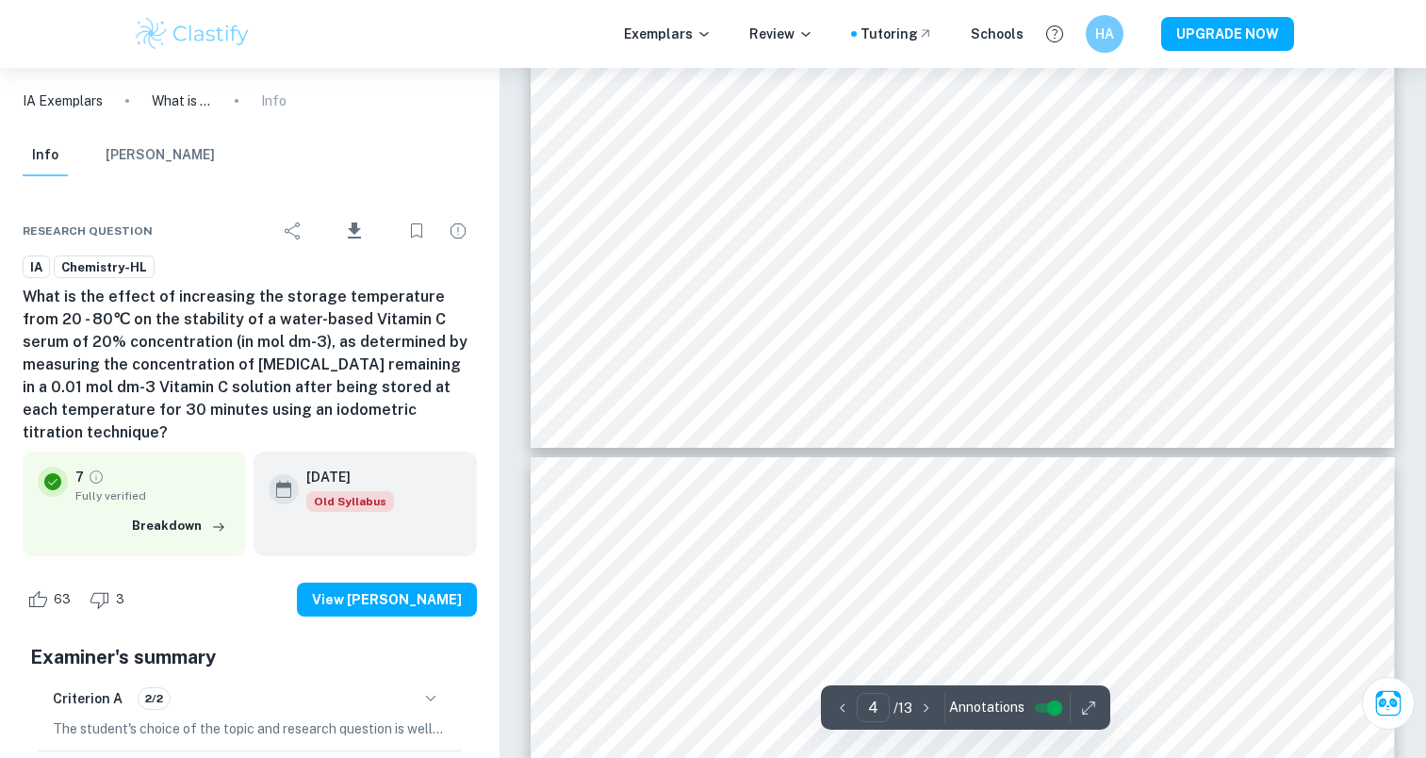
scroll to position [4827, 0]
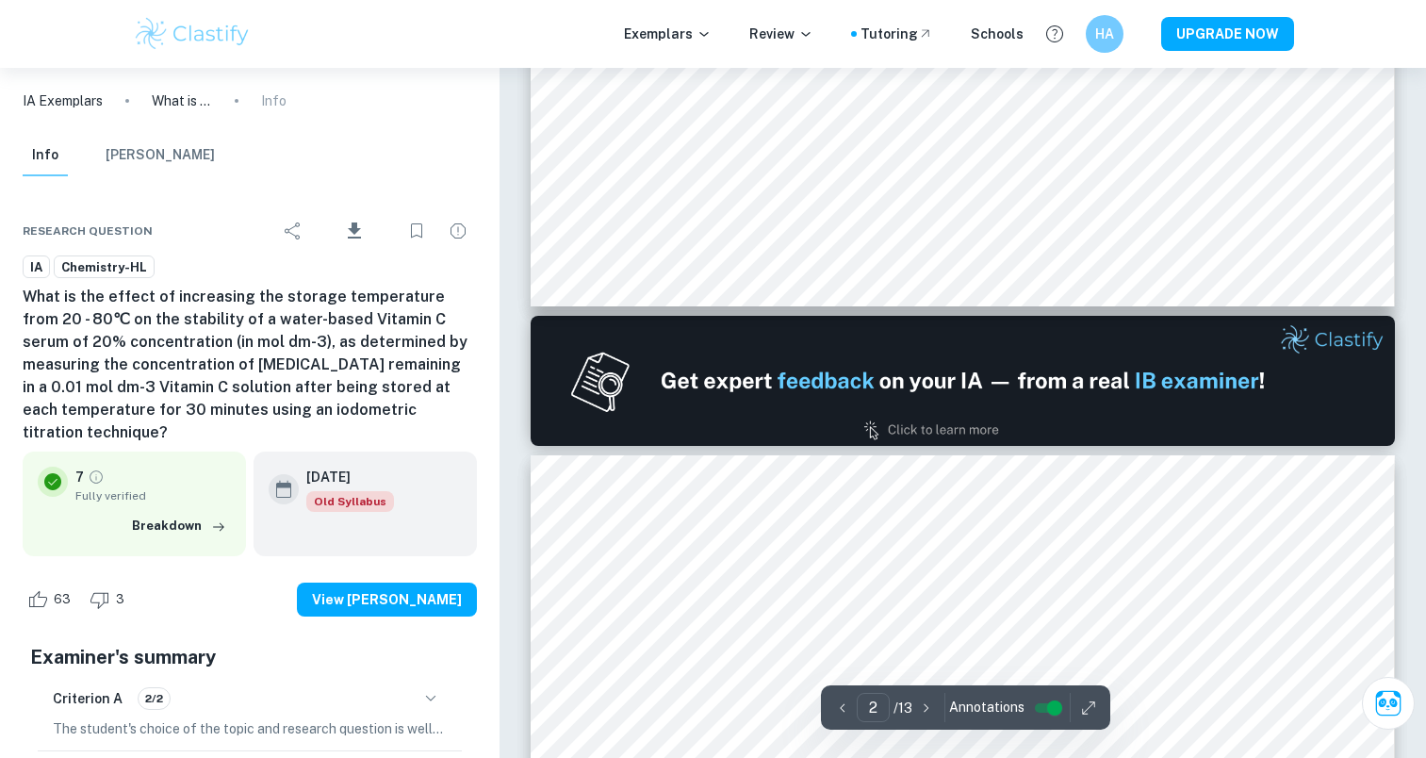
type input "1"
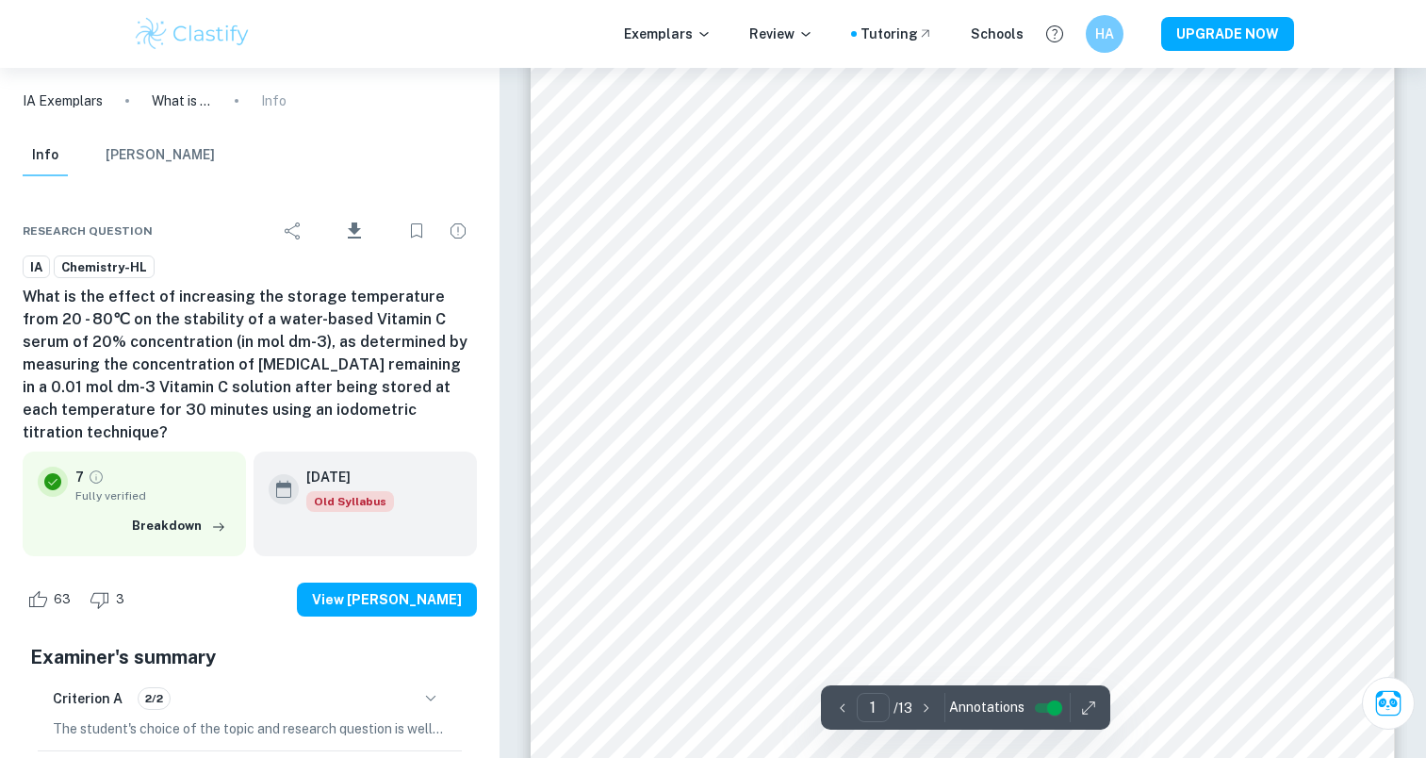
scroll to position [0, 0]
